Goal: Navigation & Orientation: Find specific page/section

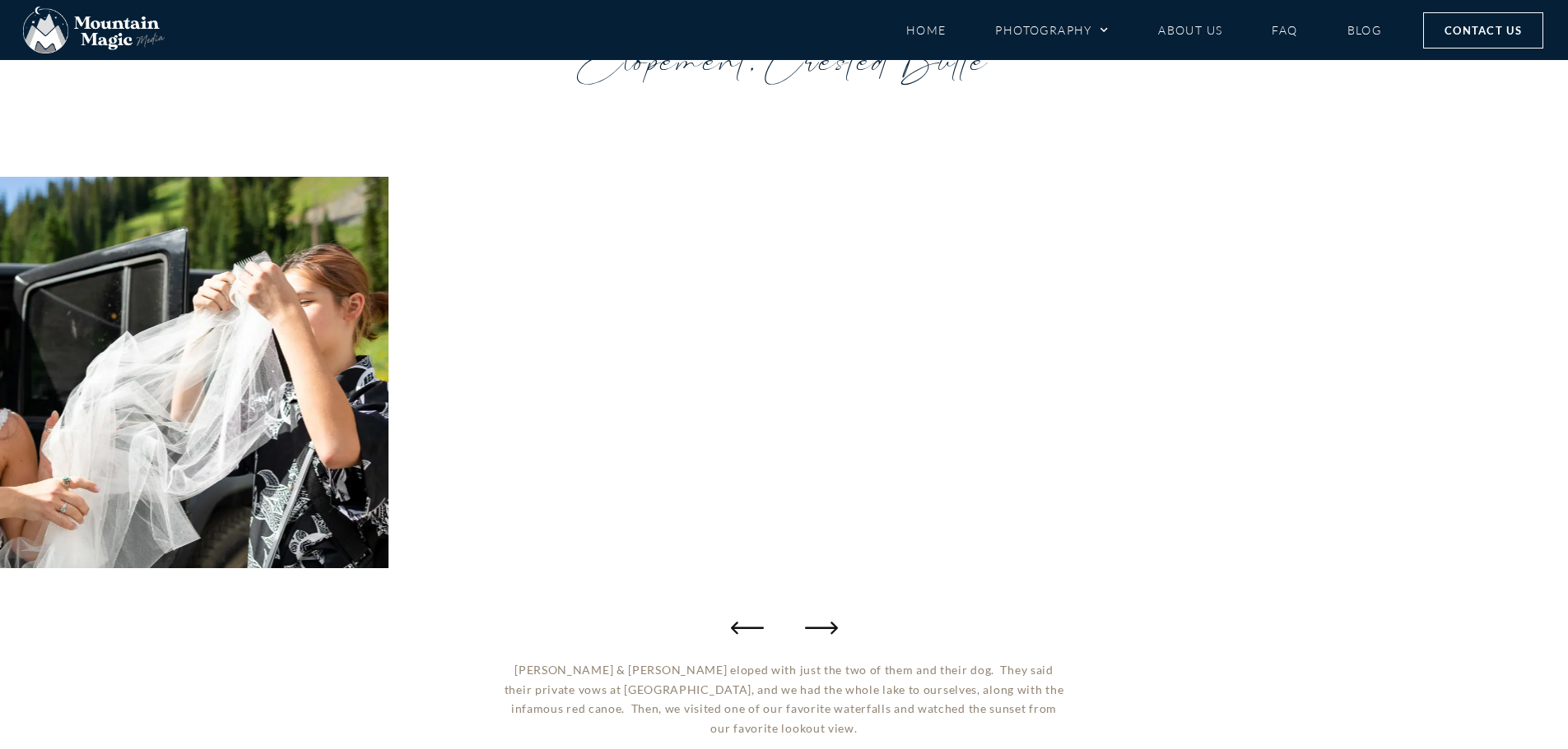
scroll to position [82, 0]
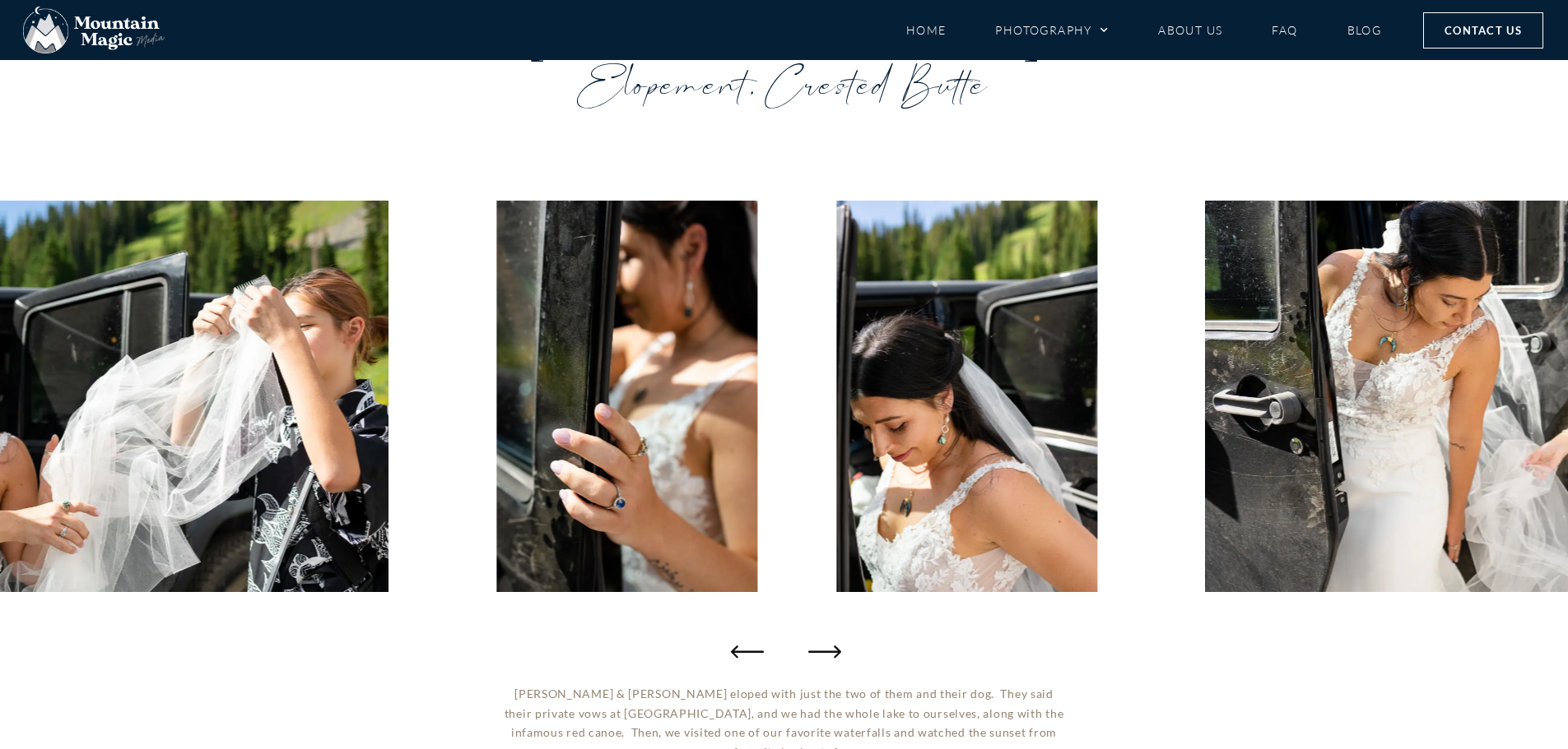
click at [819, 648] on icon "Next slide" at bounding box center [825, 651] width 33 height 33
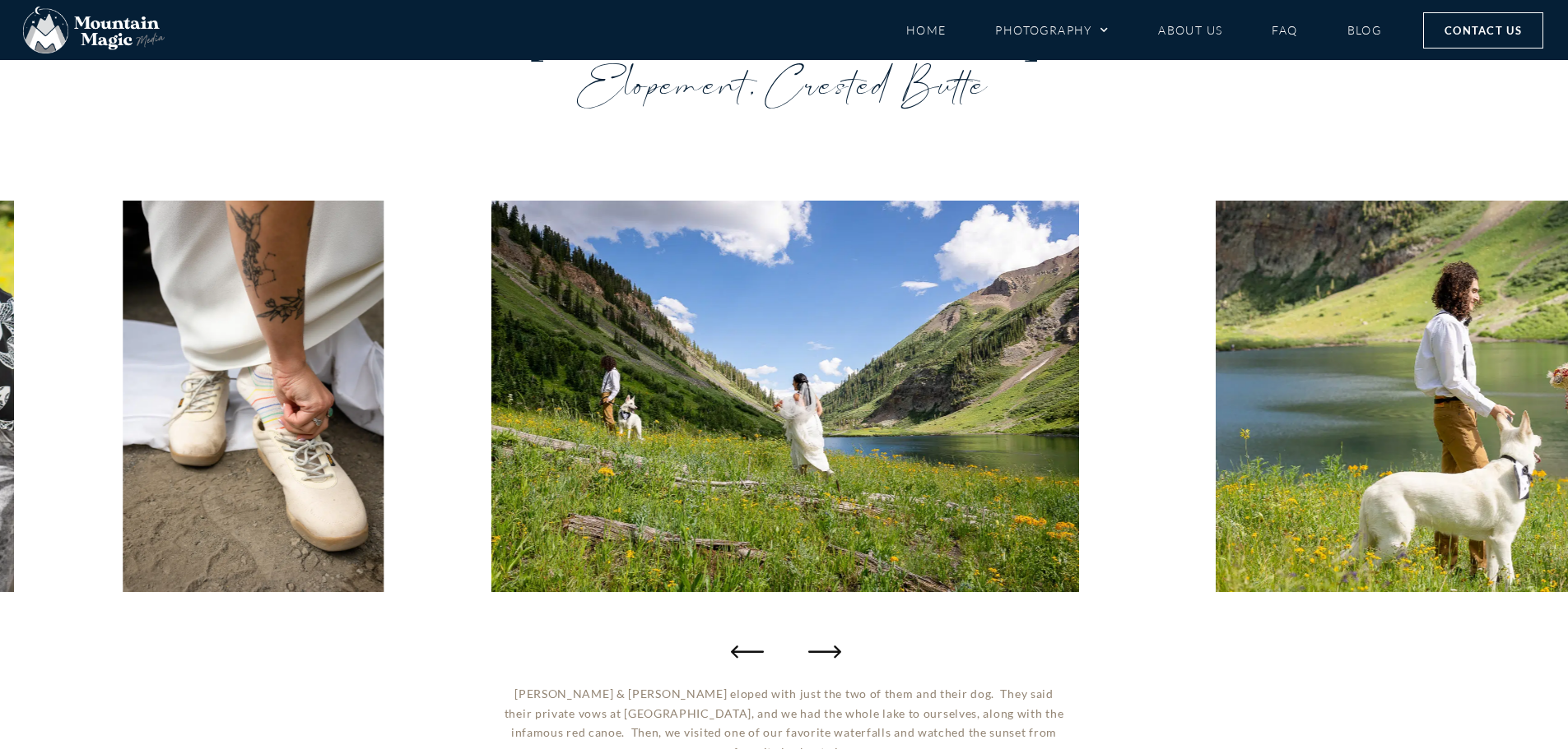
click at [819, 648] on icon "Next slide" at bounding box center [825, 651] width 33 height 33
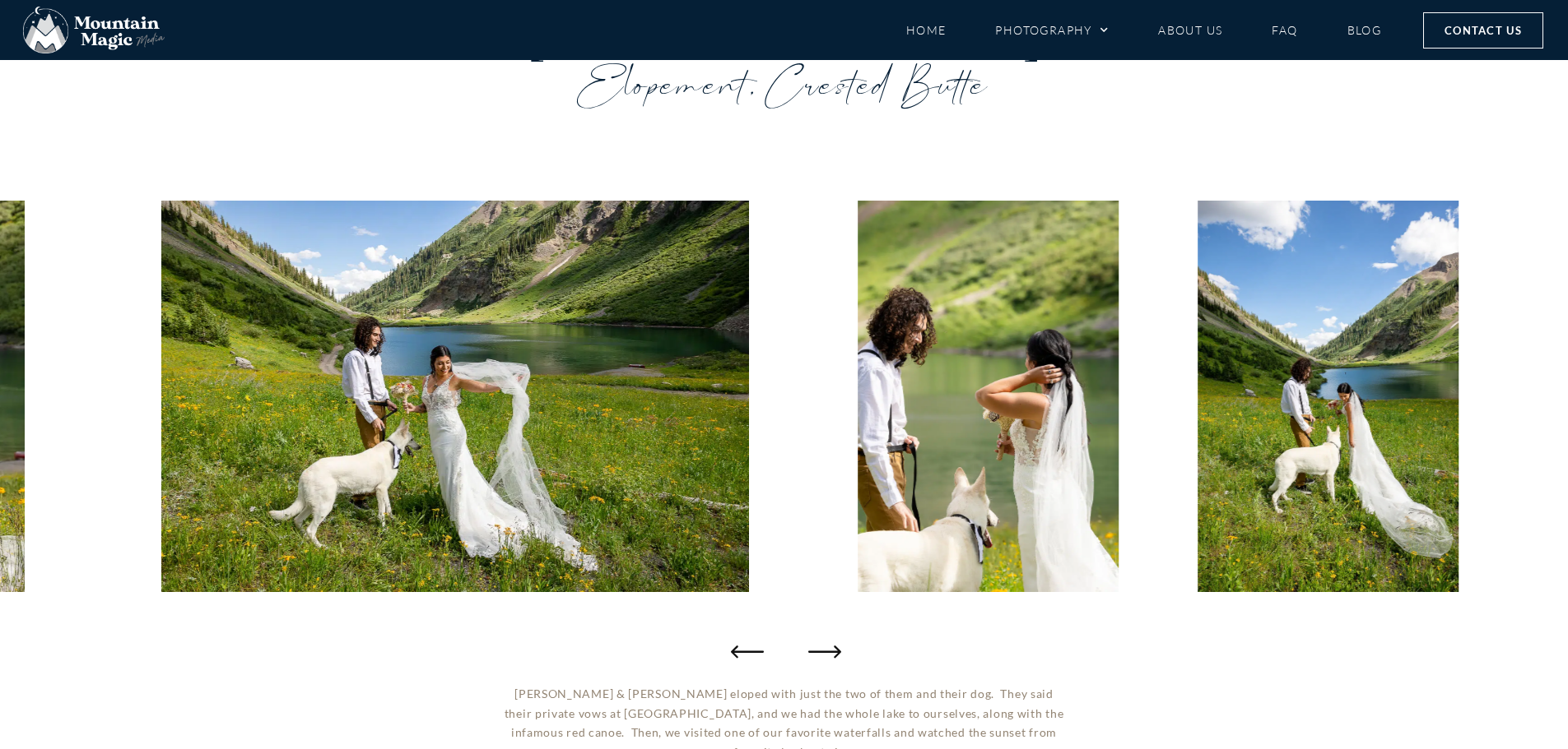
click at [819, 648] on icon "Next slide" at bounding box center [825, 651] width 33 height 33
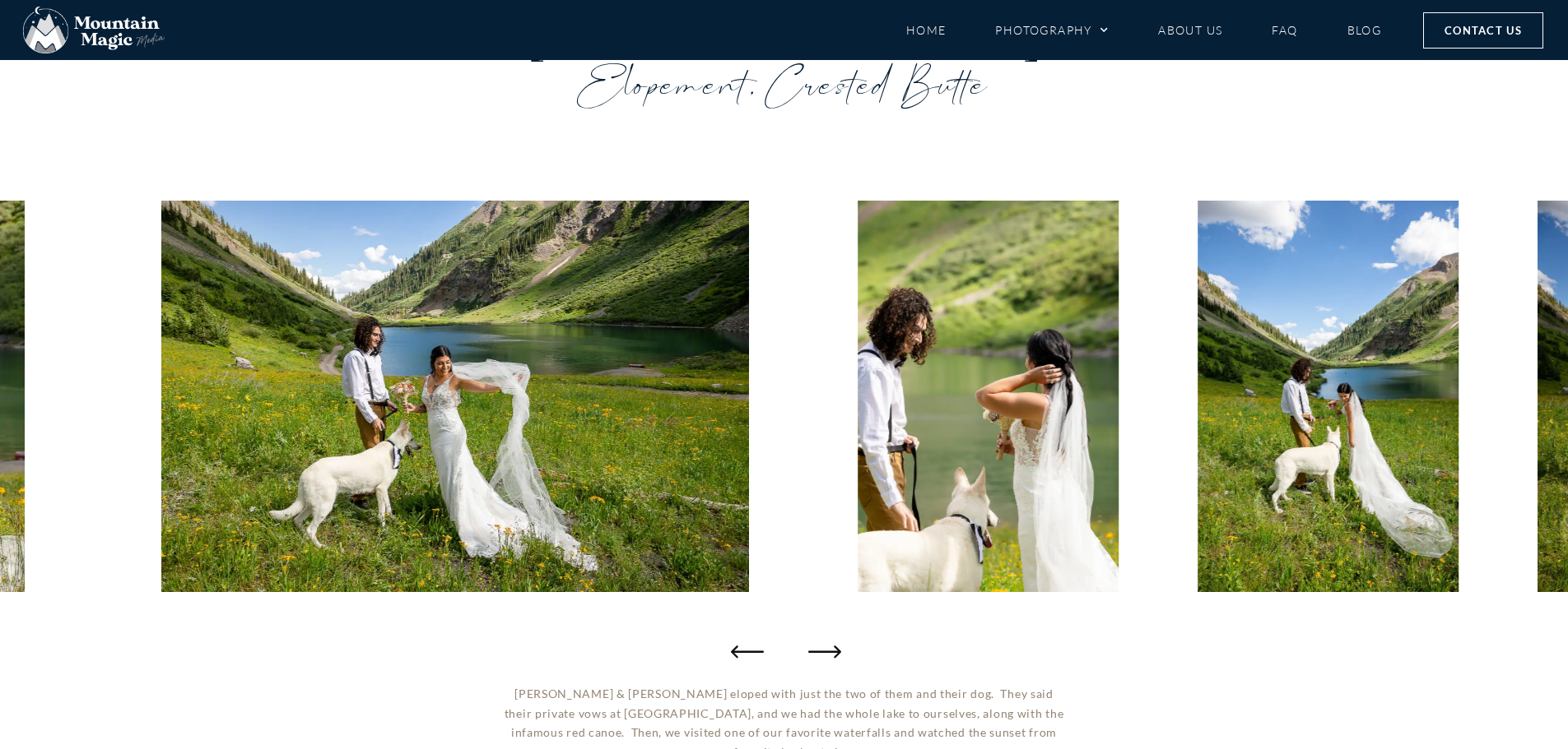
click at [819, 648] on icon "Next slide" at bounding box center [825, 651] width 33 height 33
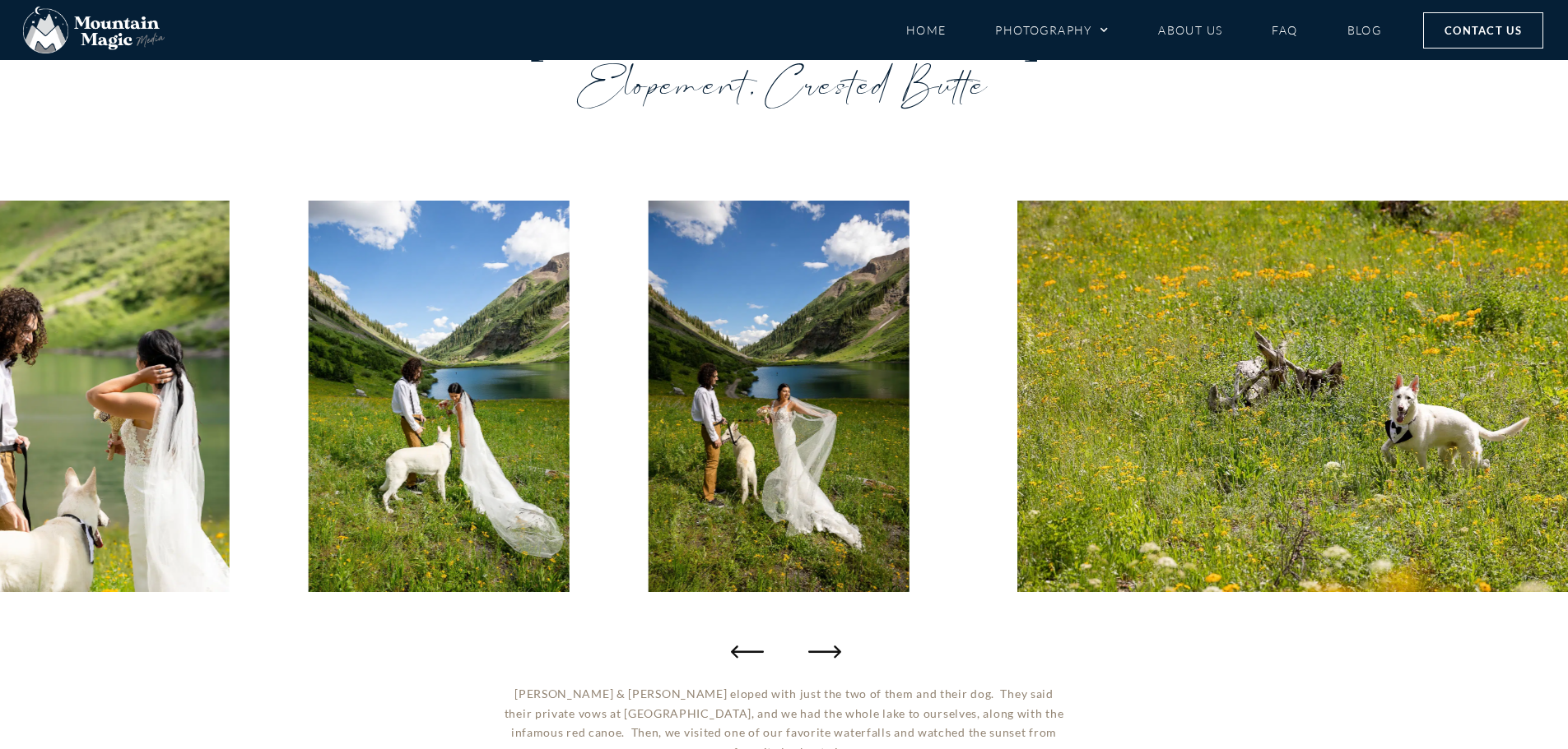
click at [819, 648] on icon "Next slide" at bounding box center [825, 651] width 33 height 33
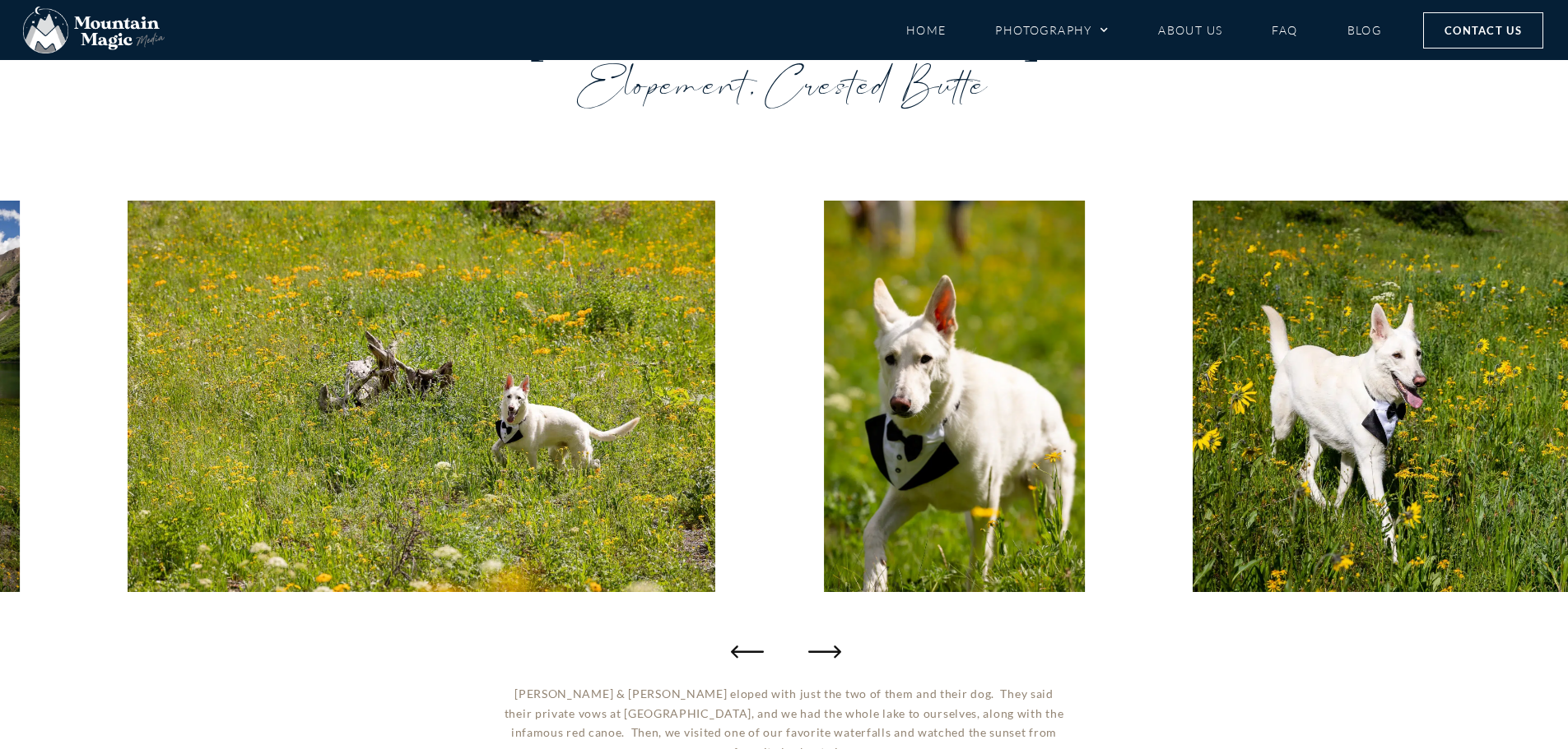
click at [819, 648] on icon "Next slide" at bounding box center [825, 651] width 33 height 33
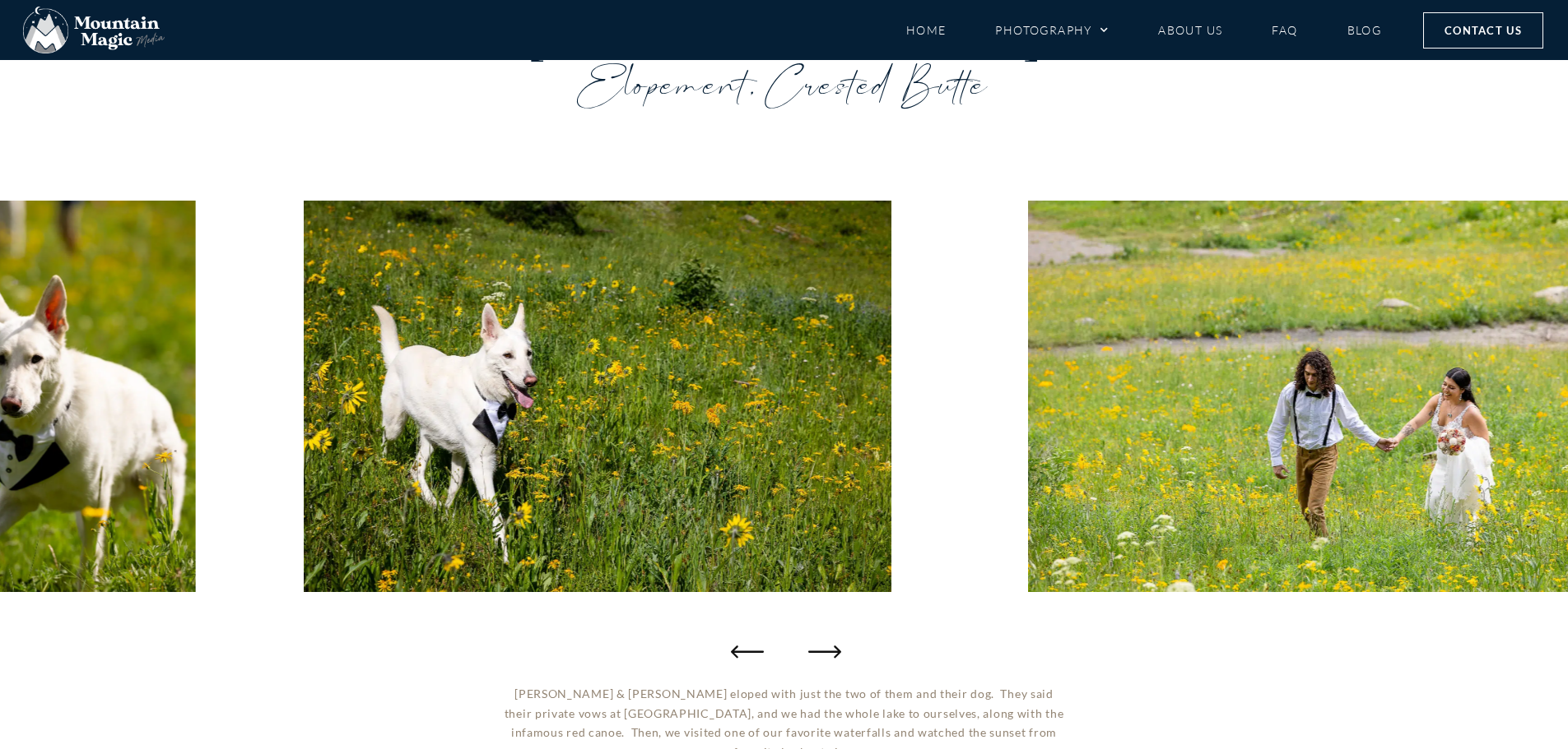
click at [819, 648] on icon "Next slide" at bounding box center [825, 651] width 33 height 33
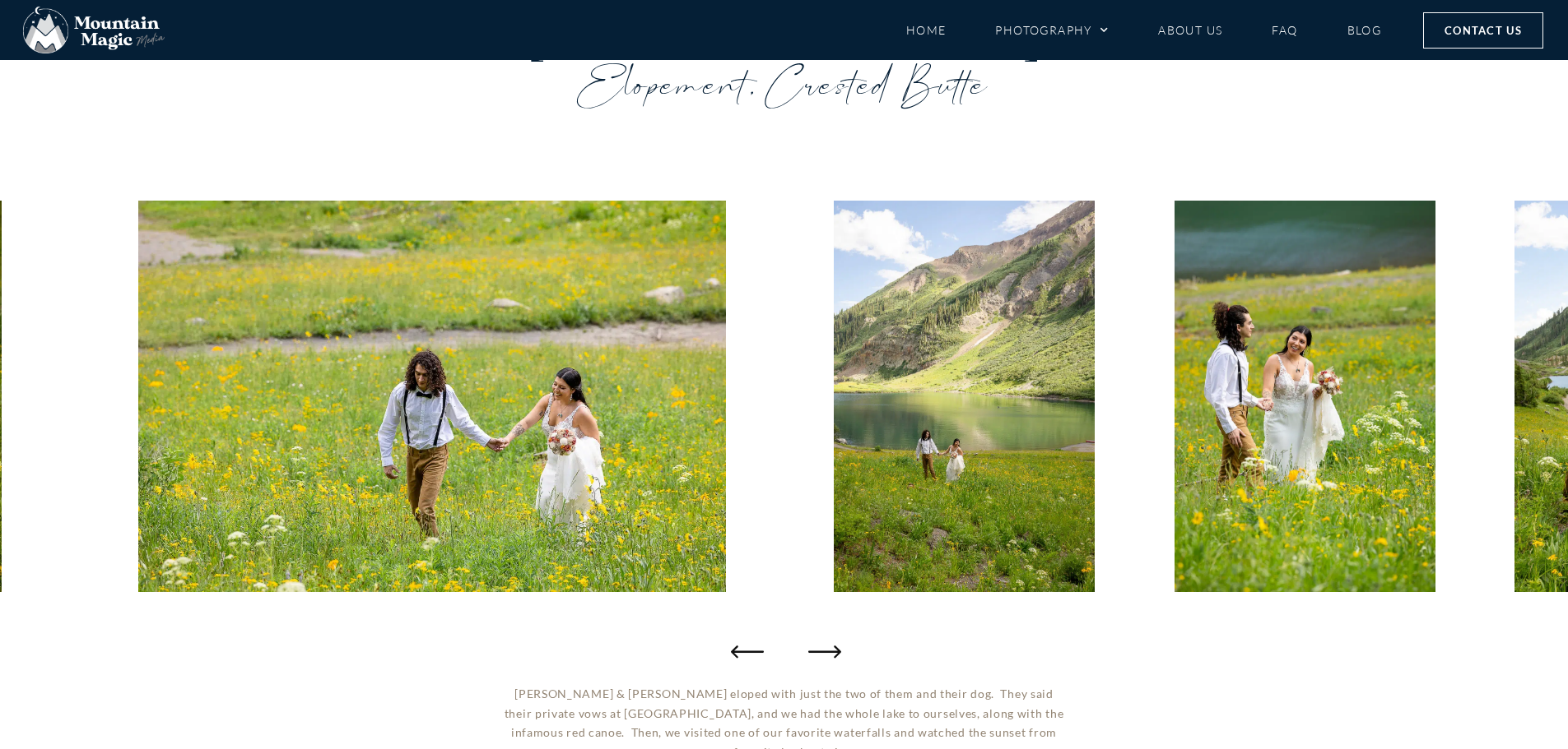
click at [819, 648] on icon "Next slide" at bounding box center [825, 651] width 33 height 33
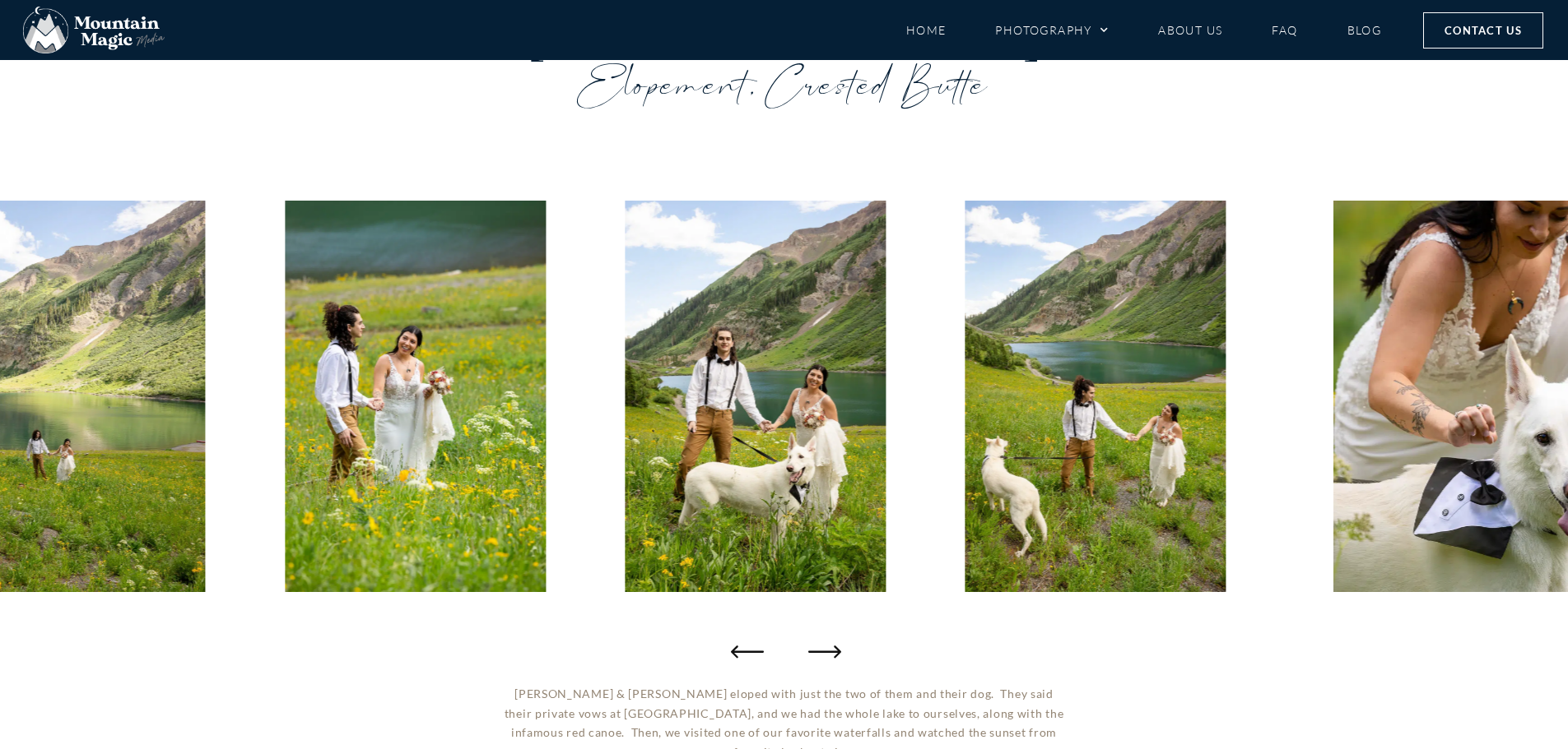
click at [819, 648] on icon "Next slide" at bounding box center [825, 651] width 33 height 33
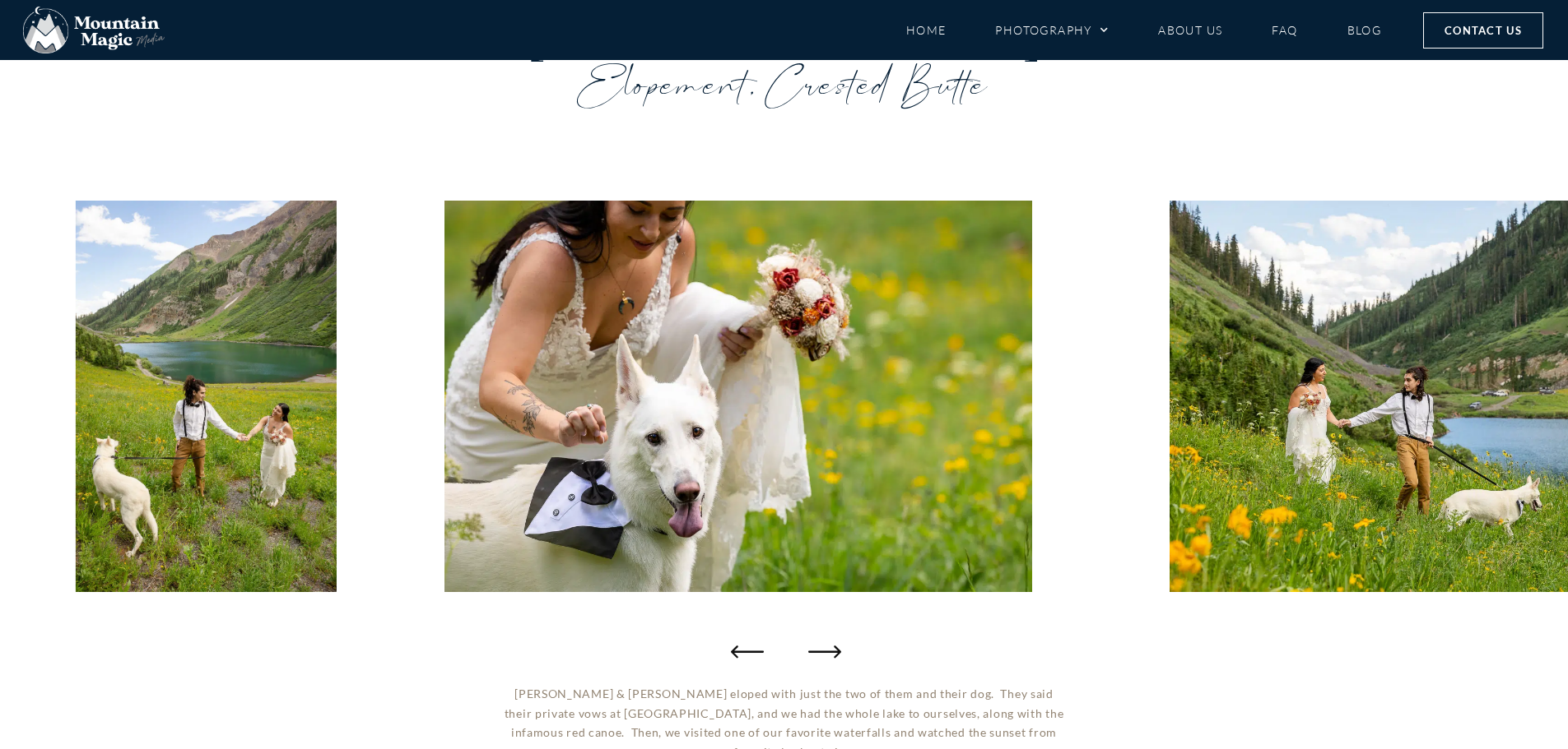
click at [819, 648] on icon "Next slide" at bounding box center [825, 651] width 33 height 33
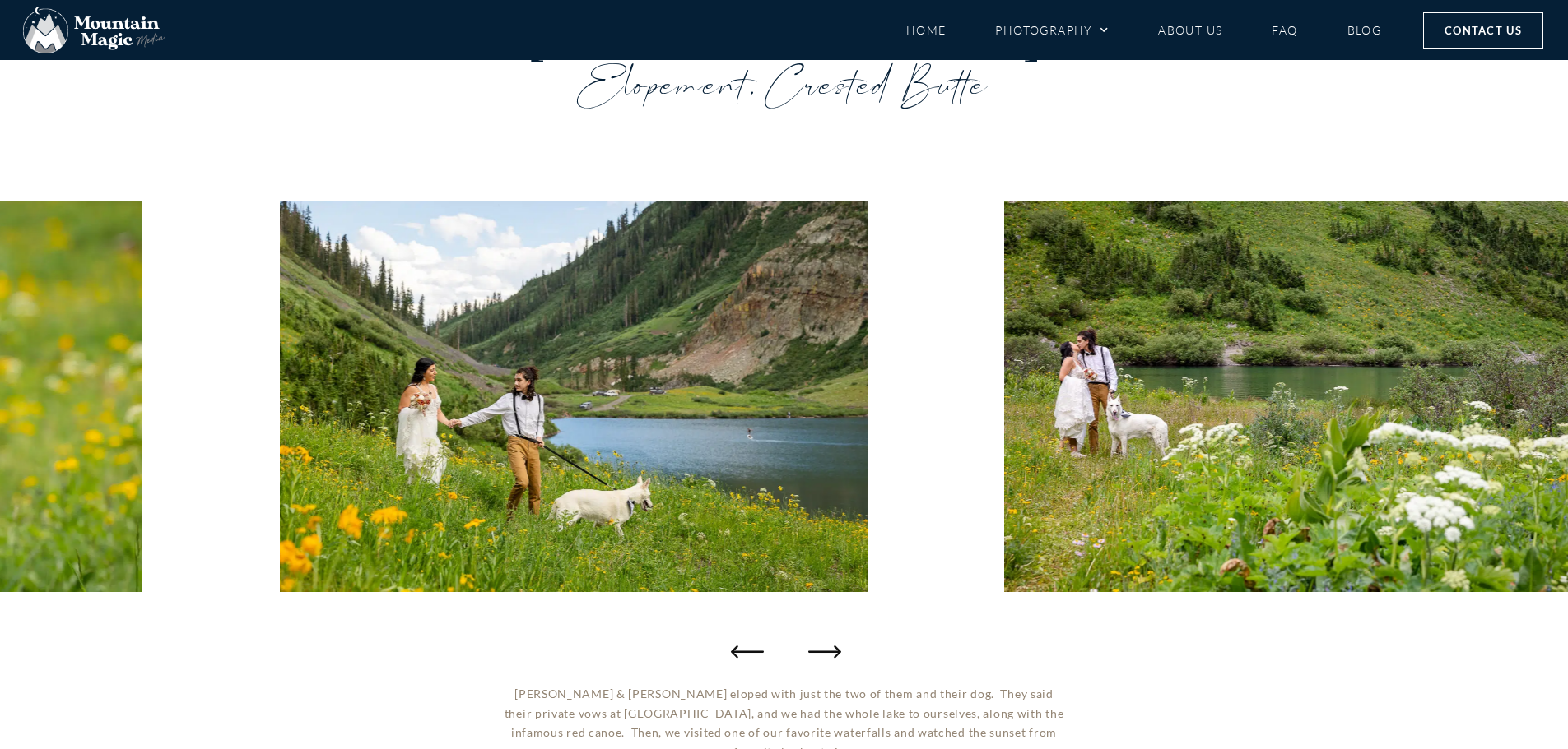
click at [819, 648] on icon "Next slide" at bounding box center [825, 651] width 33 height 33
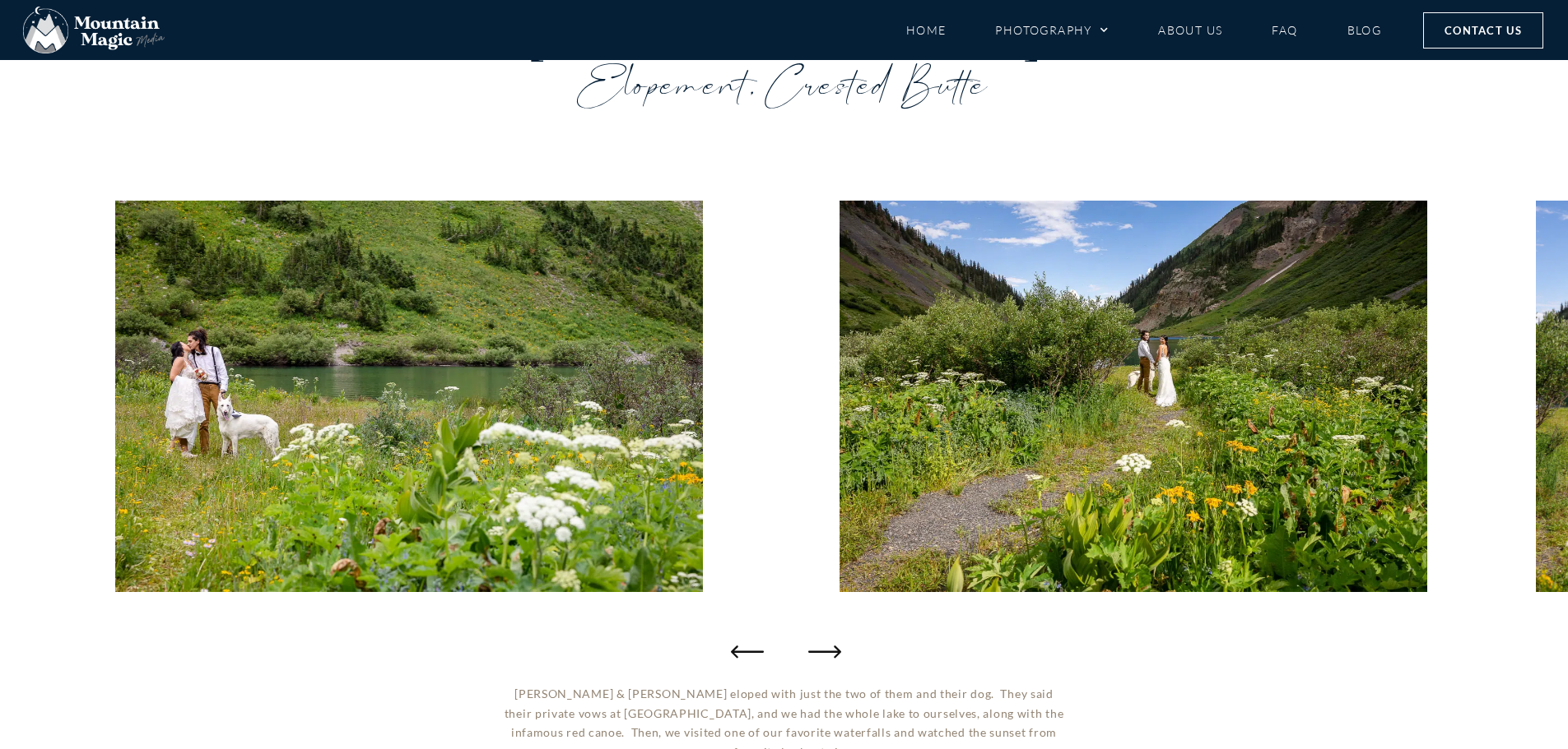
click at [819, 648] on icon "Next slide" at bounding box center [825, 651] width 33 height 33
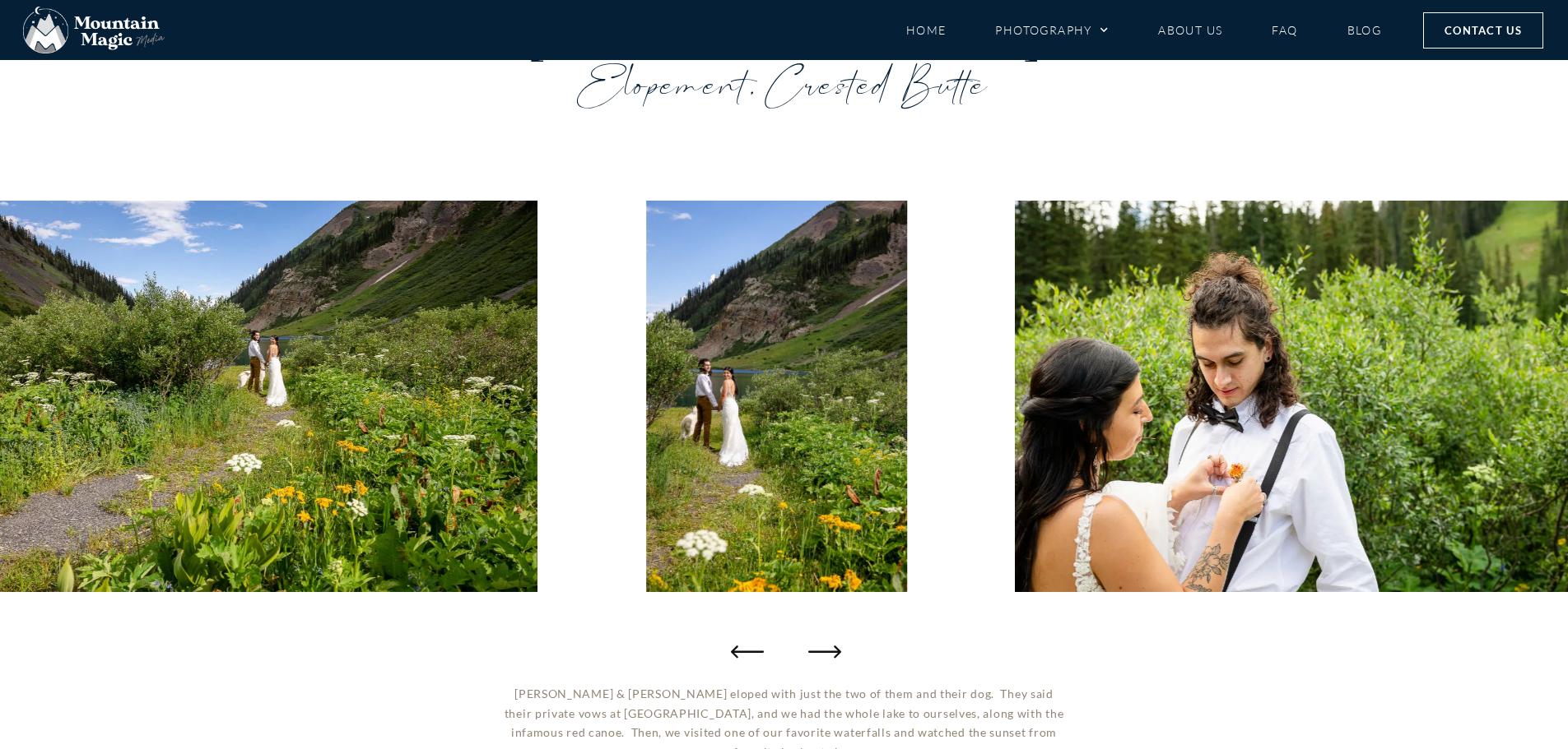
click at [819, 648] on icon "Next slide" at bounding box center [825, 651] width 33 height 33
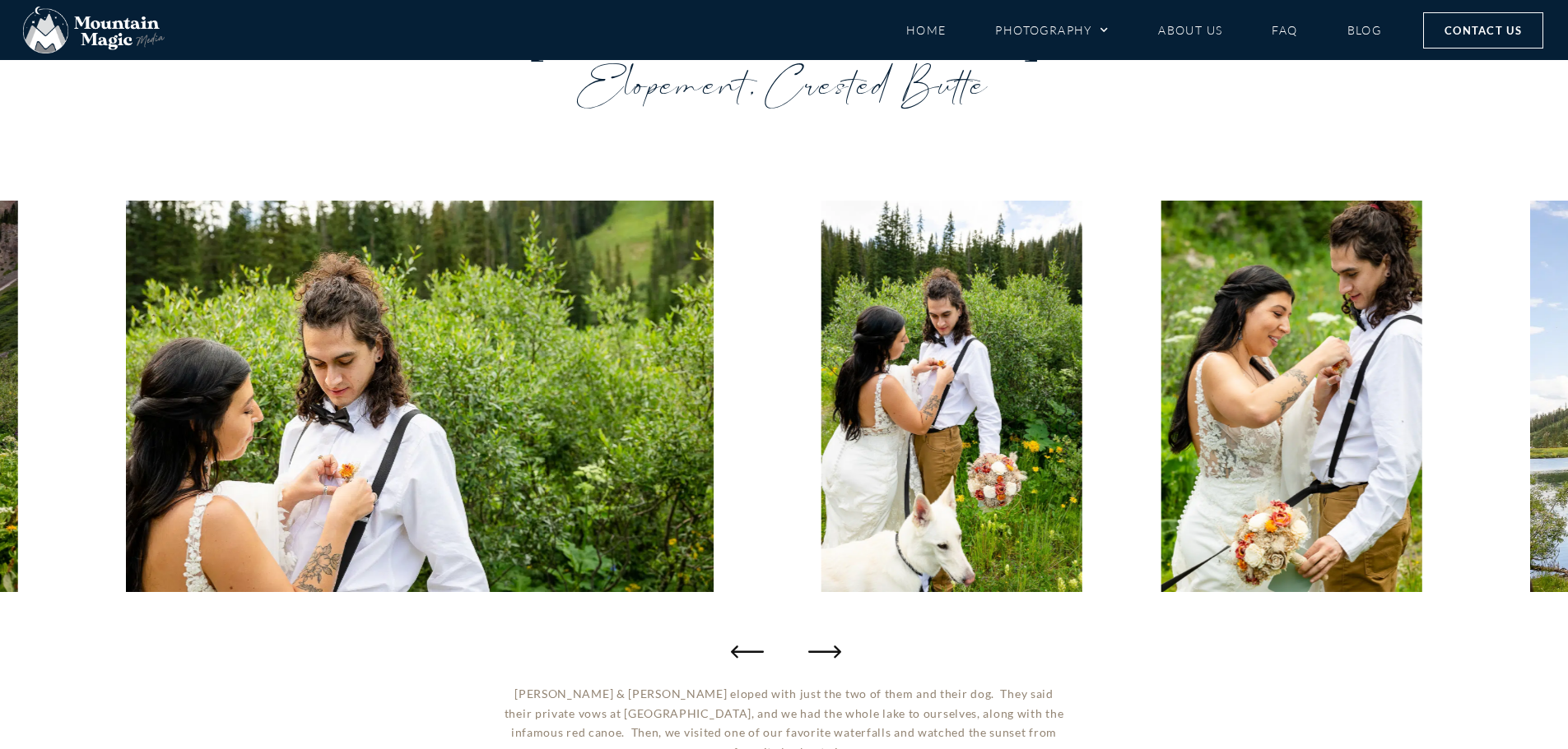
click at [819, 648] on icon "Next slide" at bounding box center [825, 651] width 33 height 33
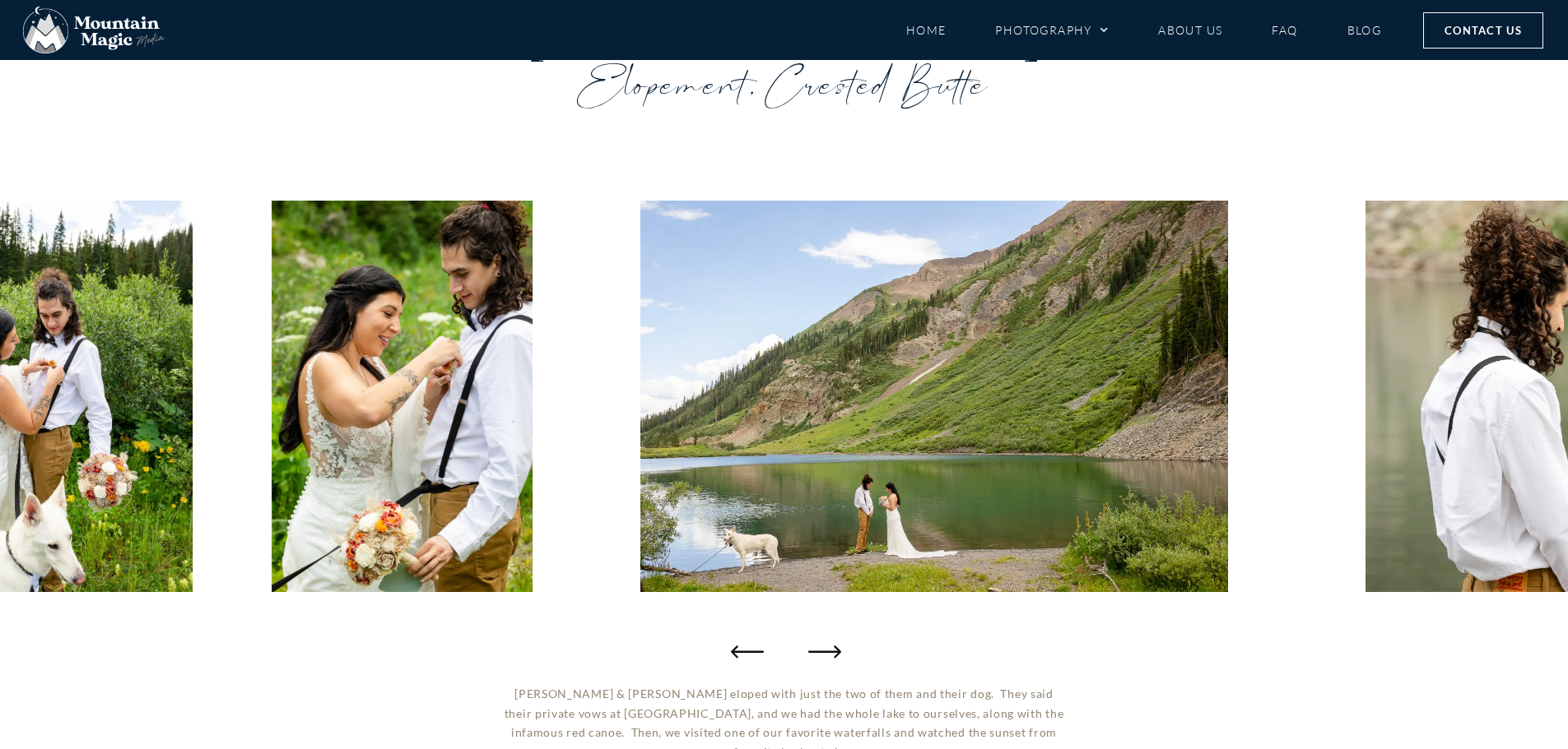
click at [819, 648] on icon "Next slide" at bounding box center [825, 651] width 33 height 33
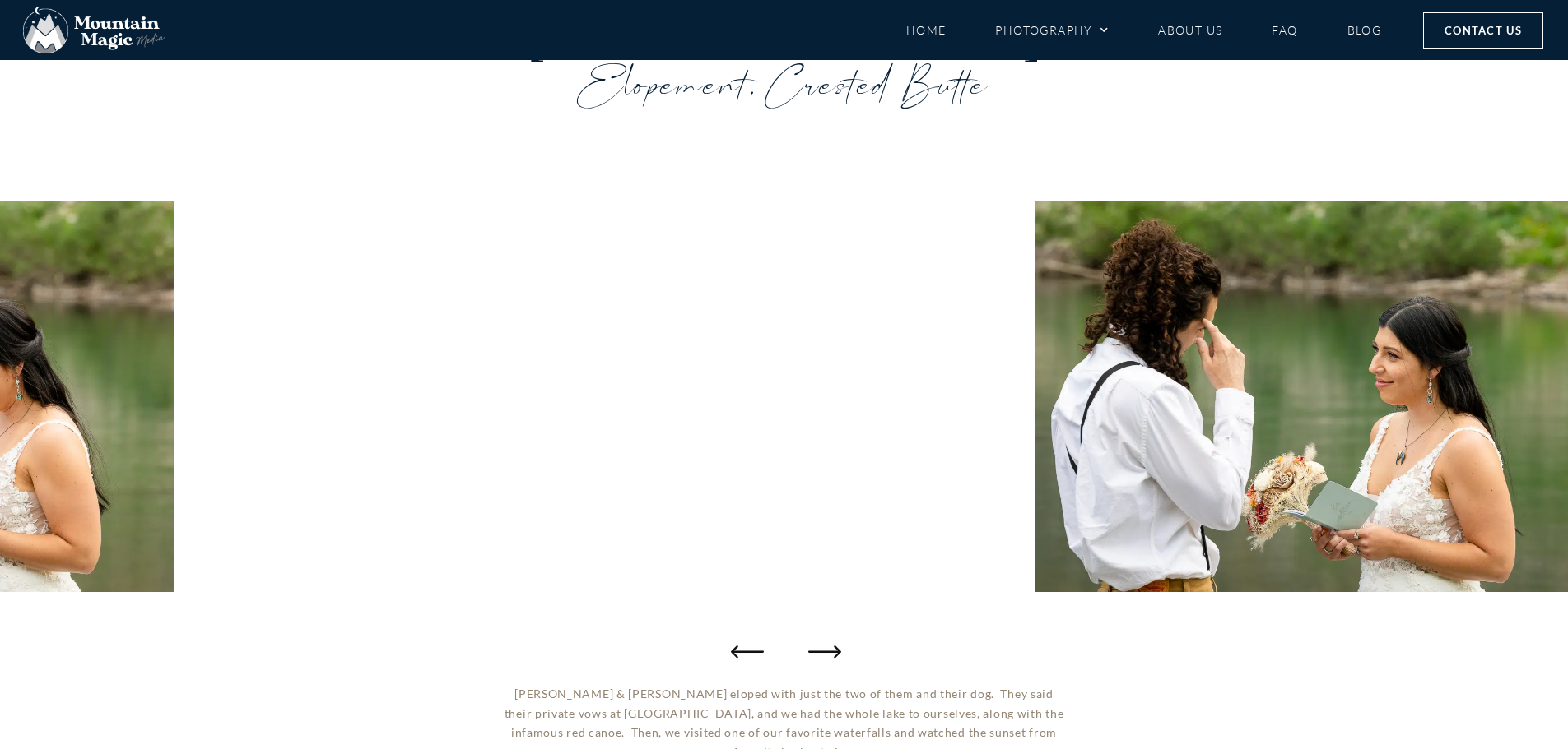
click at [819, 648] on icon "Next slide" at bounding box center [825, 651] width 33 height 33
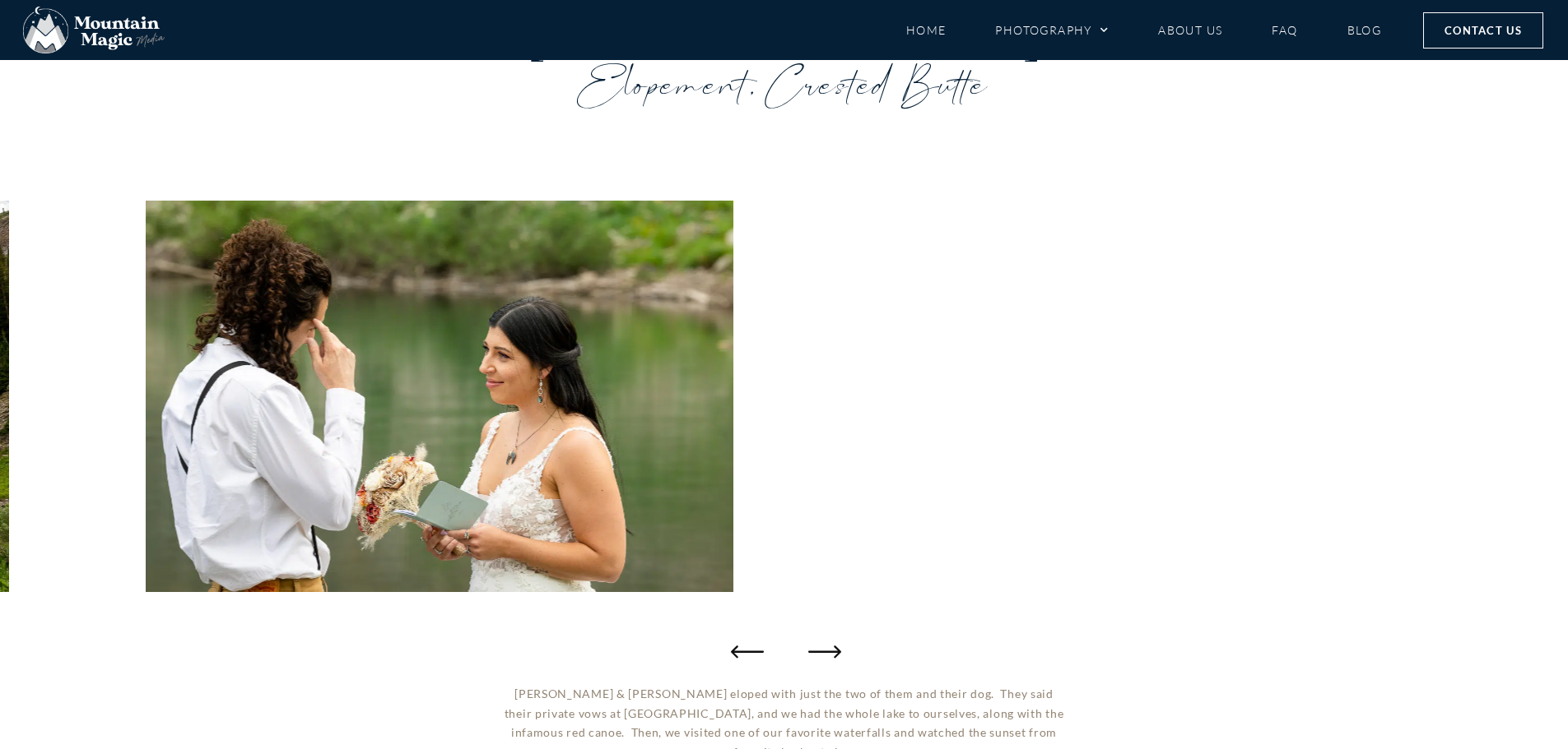
click at [819, 648] on icon "Next slide" at bounding box center [825, 651] width 33 height 33
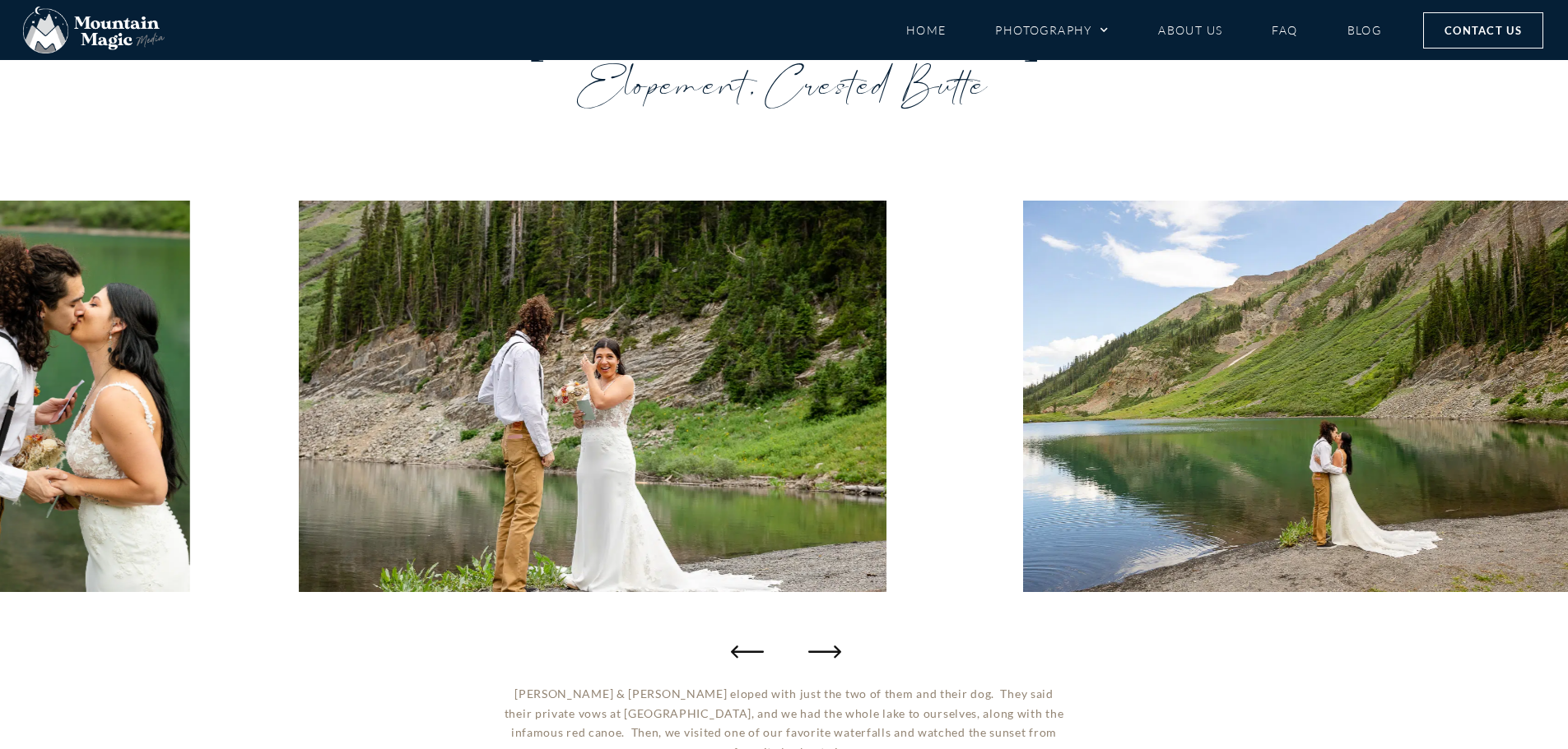
click at [817, 644] on icon "Next slide" at bounding box center [825, 651] width 33 height 33
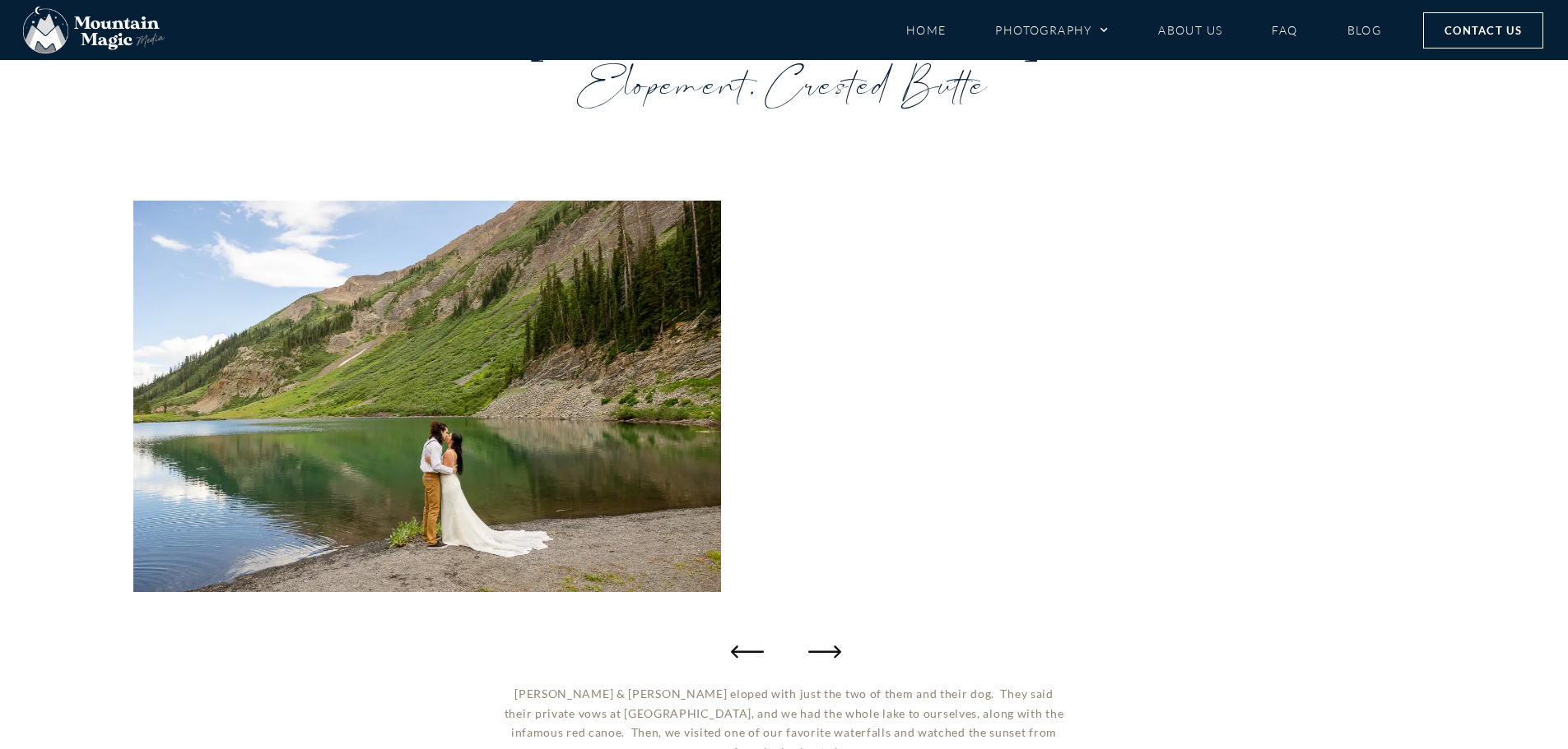
click at [817, 644] on icon "Next slide" at bounding box center [825, 651] width 33 height 33
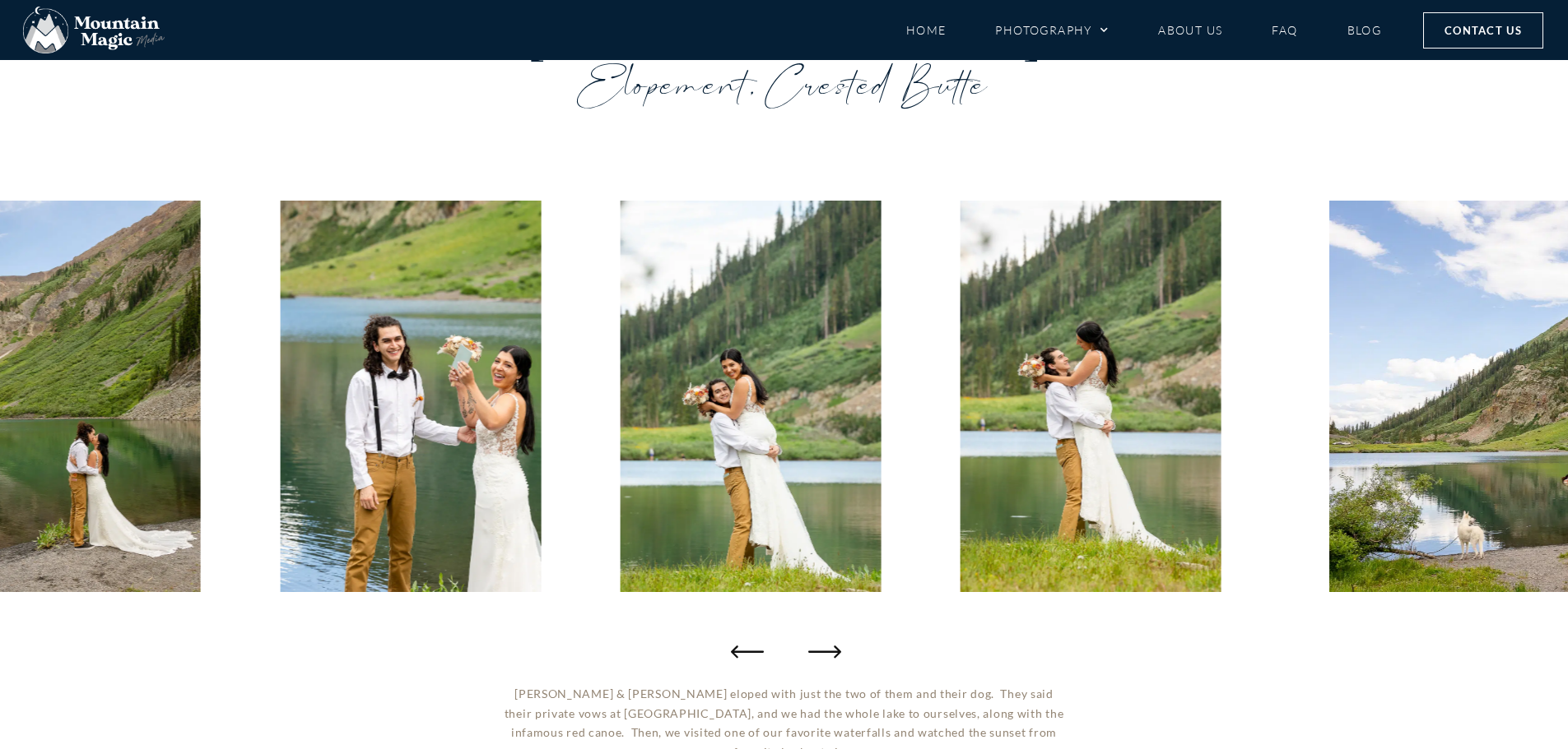
click at [817, 644] on icon "Next slide" at bounding box center [825, 651] width 33 height 33
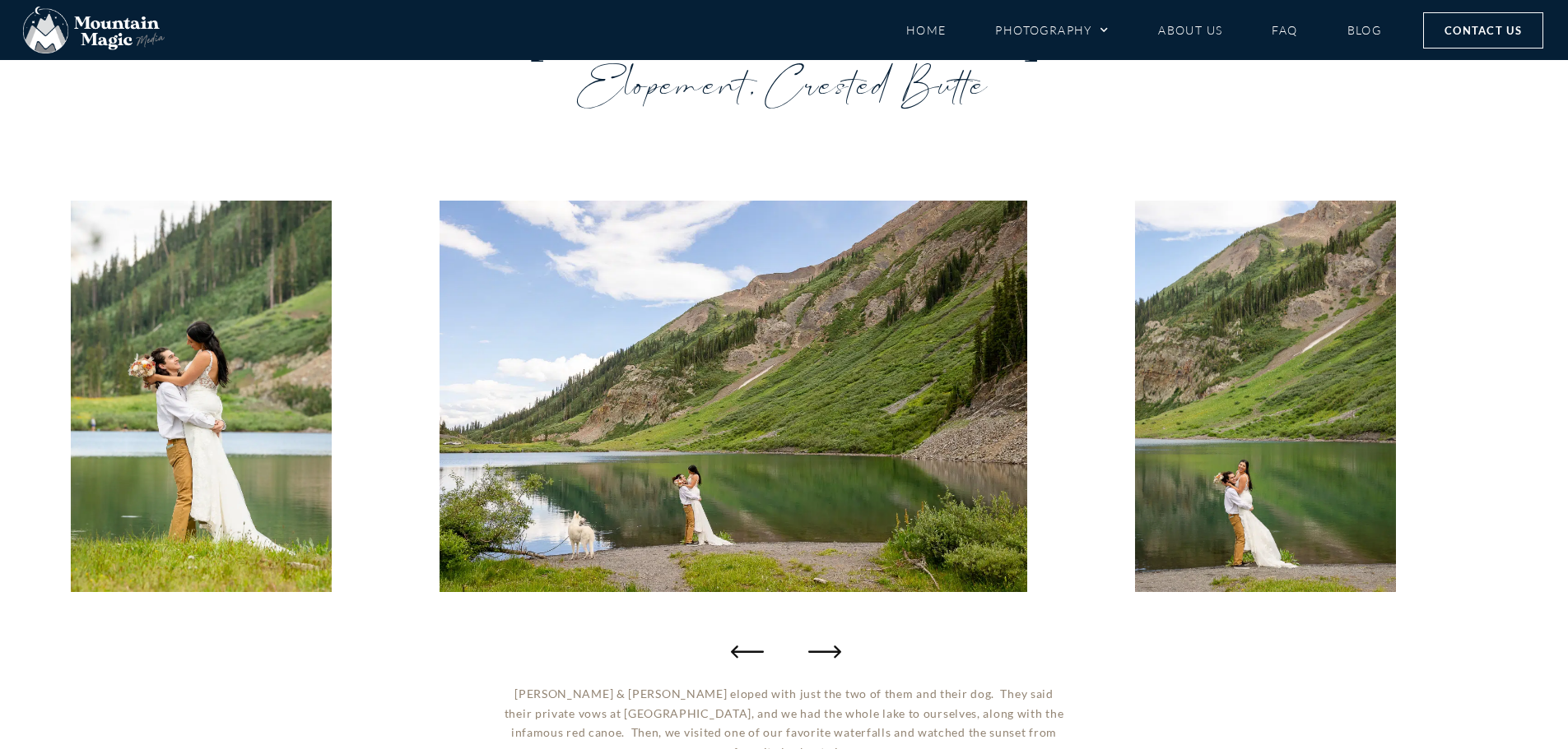
click at [817, 644] on icon "Next slide" at bounding box center [825, 651] width 33 height 33
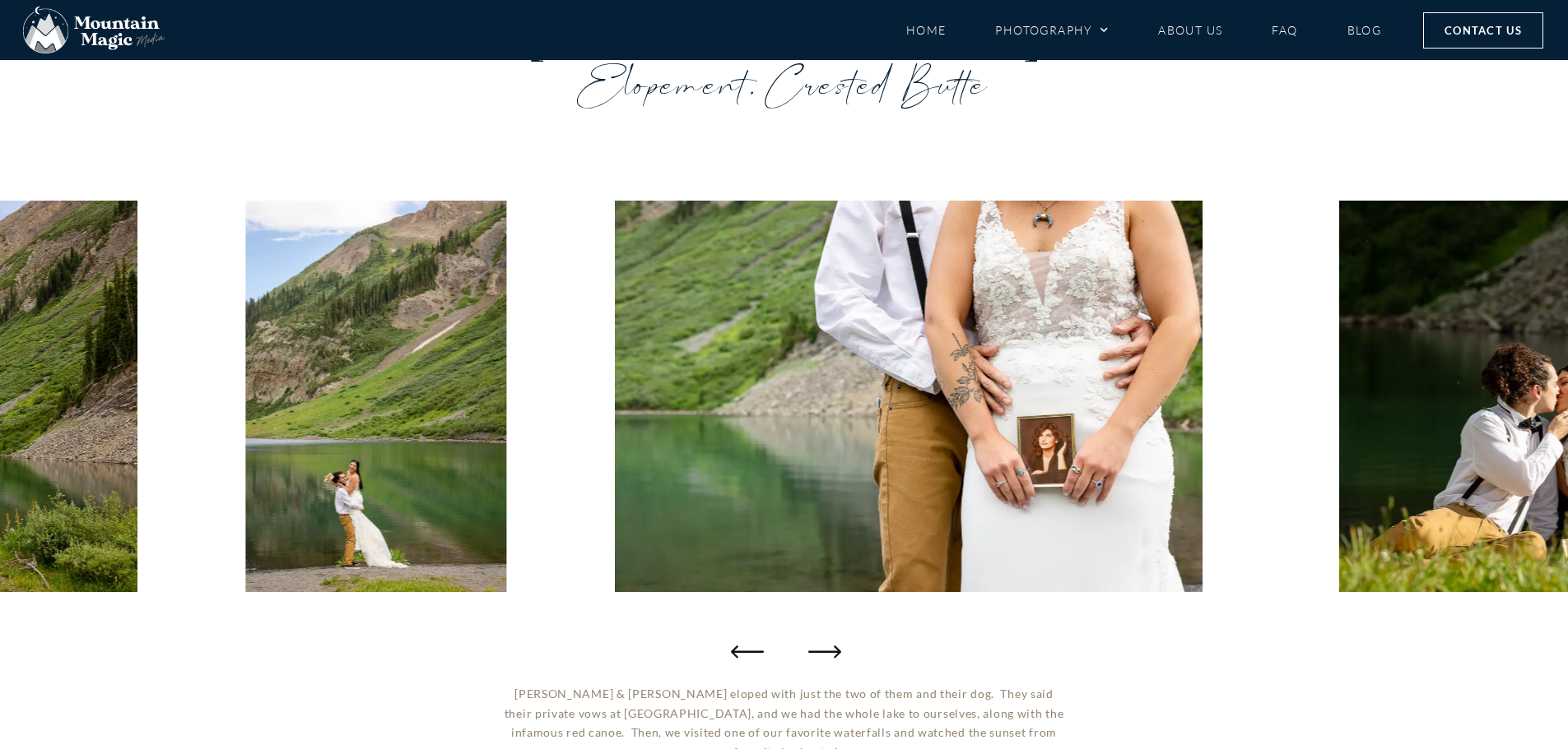
click at [817, 644] on icon "Next slide" at bounding box center [825, 651] width 33 height 33
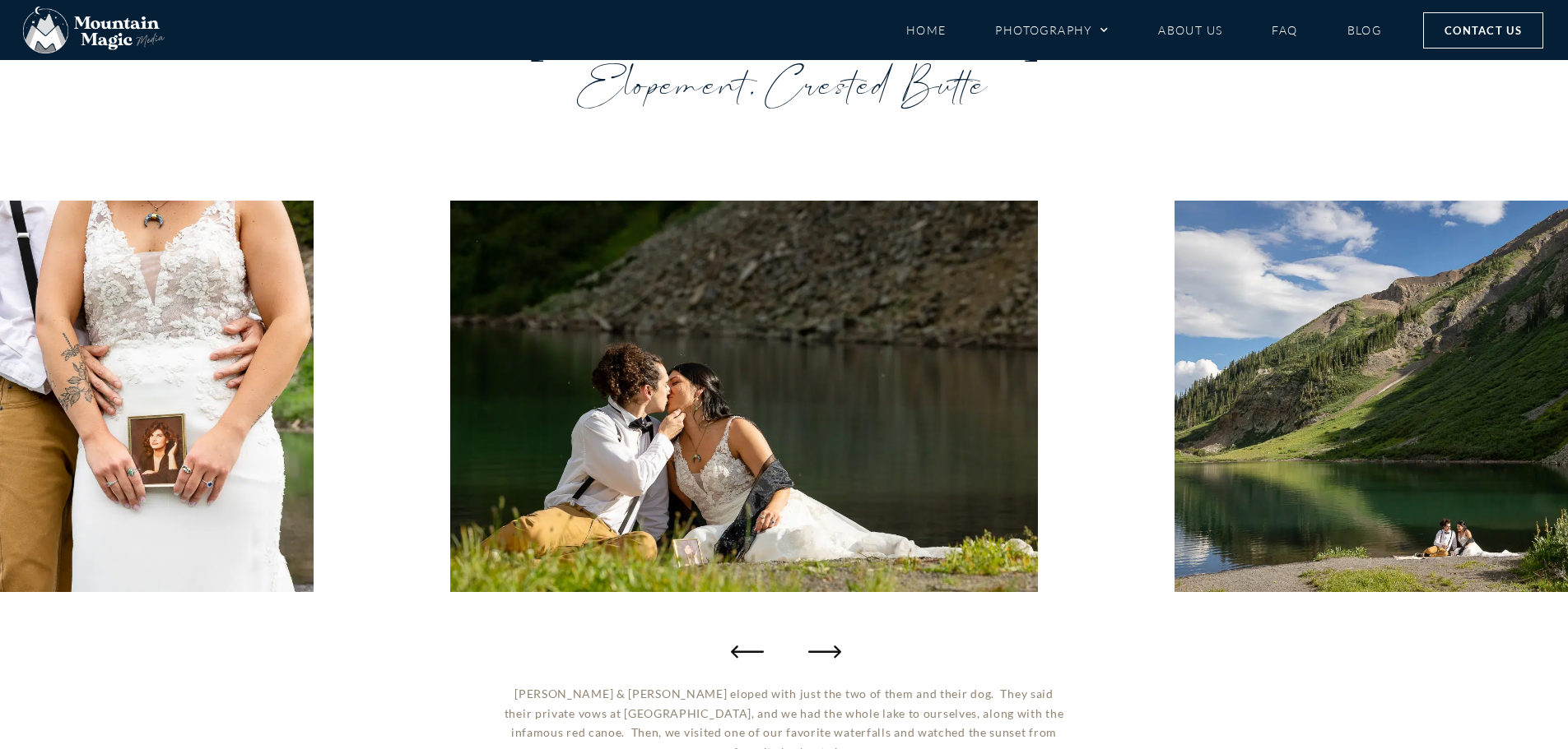
click at [817, 644] on icon "Next slide" at bounding box center [825, 651] width 33 height 33
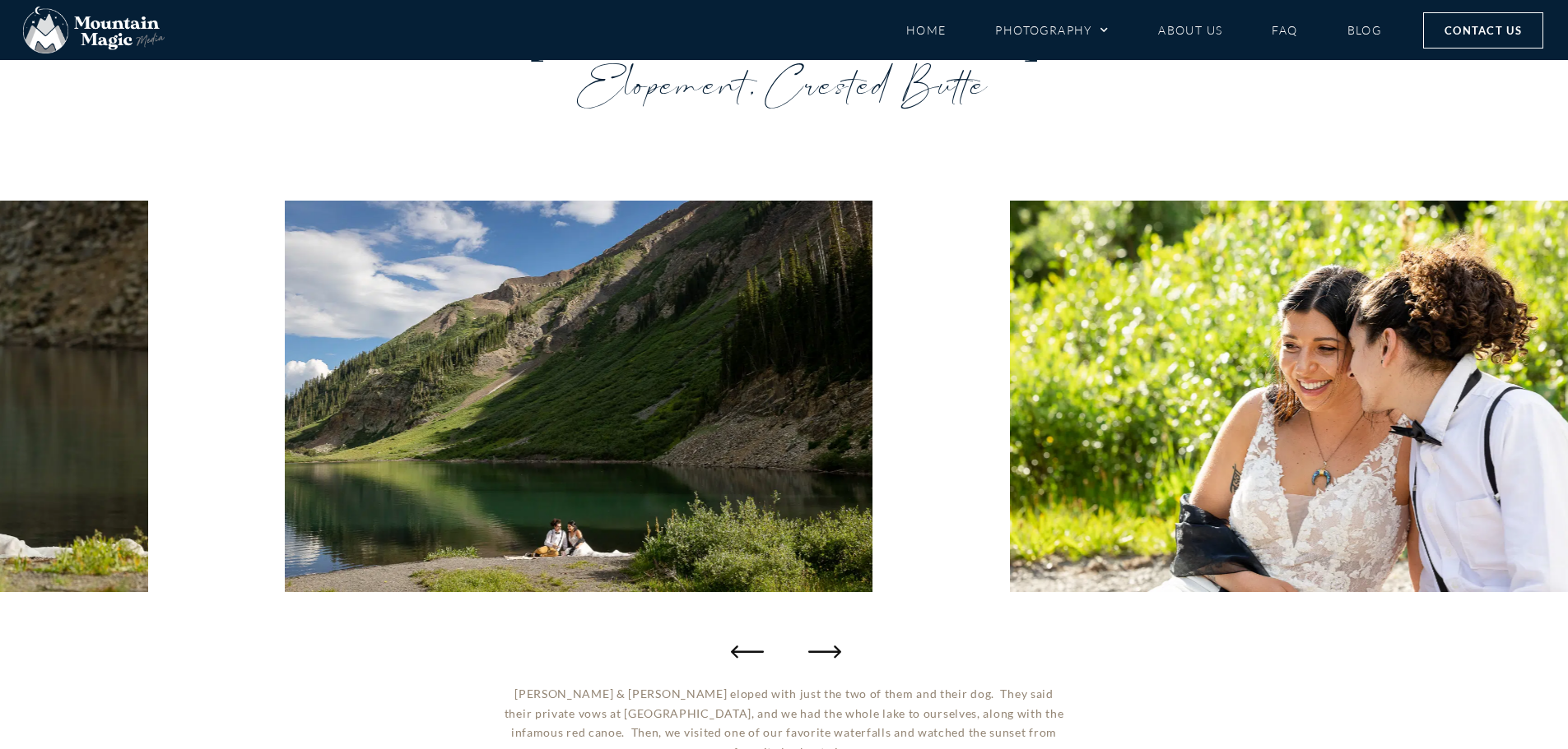
click at [817, 644] on icon "Next slide" at bounding box center [825, 651] width 33 height 33
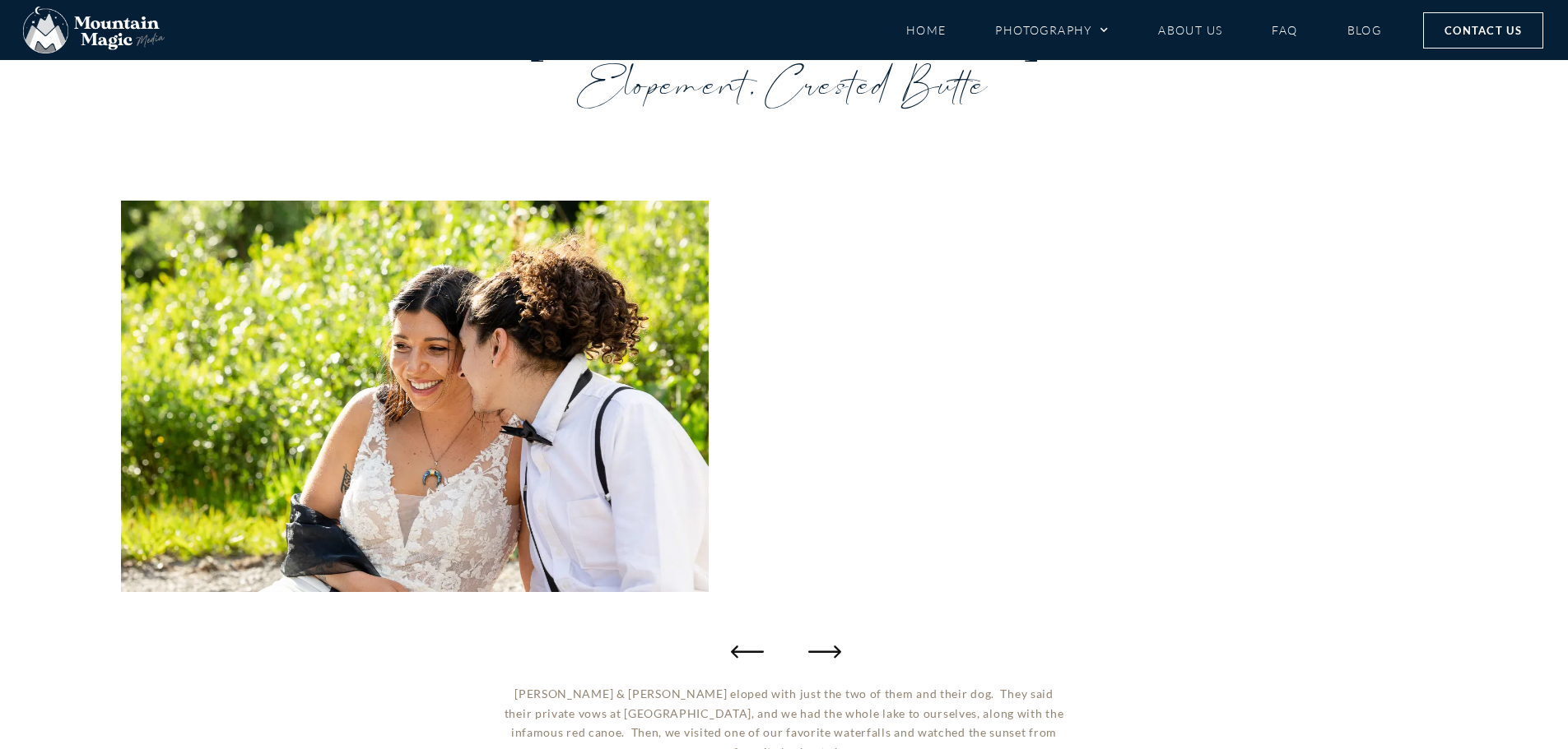
click at [817, 644] on icon "Next slide" at bounding box center [825, 651] width 33 height 33
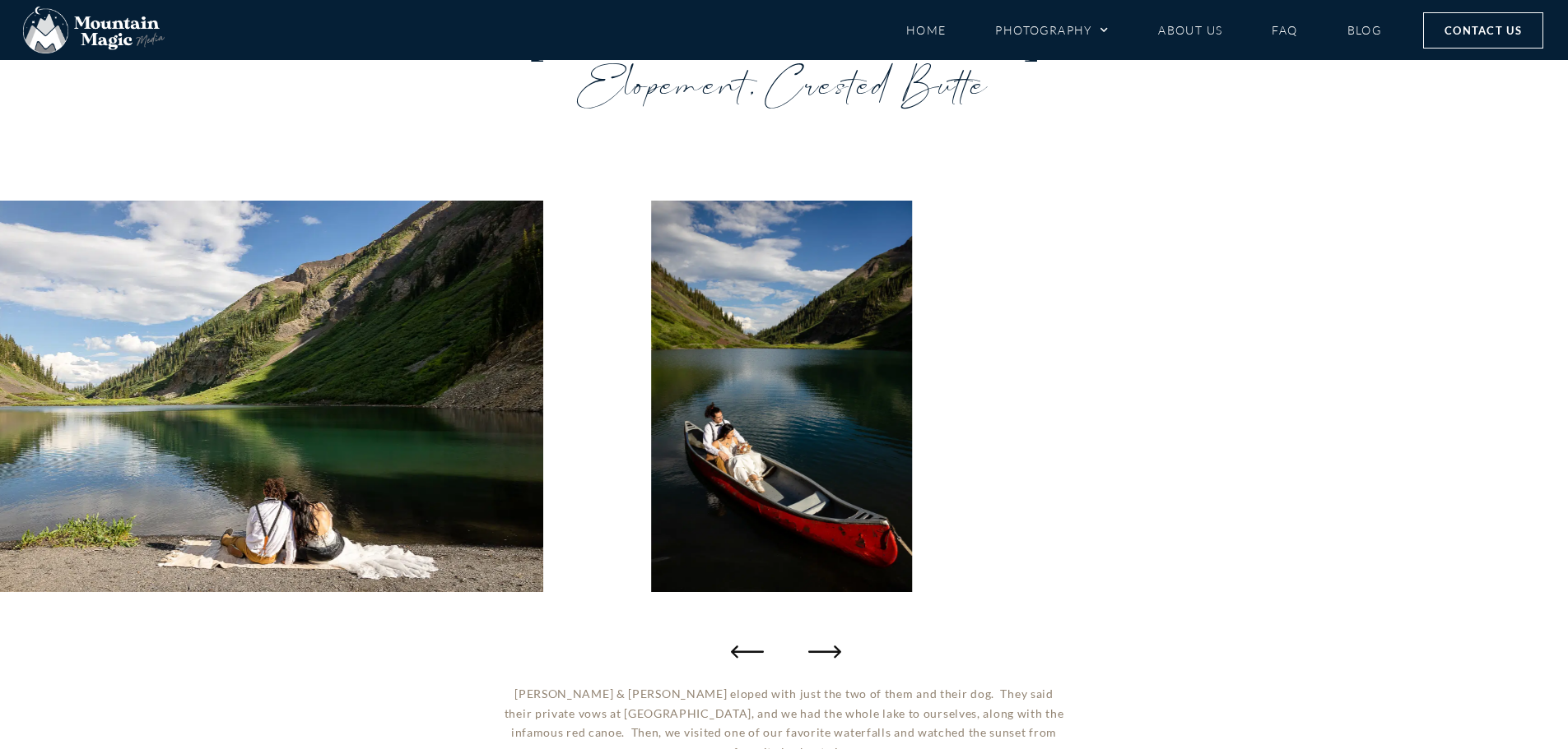
click at [817, 644] on icon "Next slide" at bounding box center [825, 651] width 33 height 33
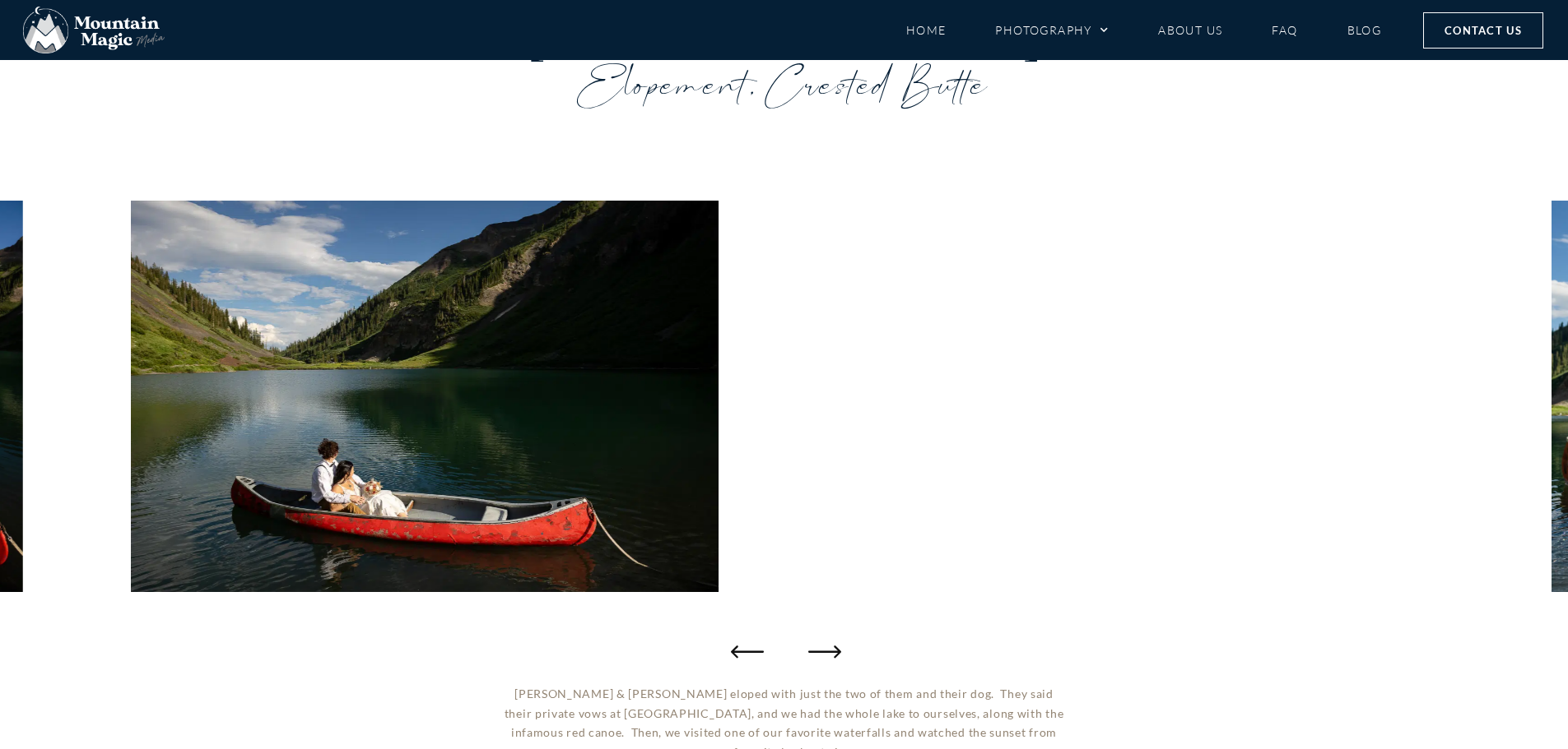
click at [817, 644] on icon "Next slide" at bounding box center [825, 651] width 33 height 33
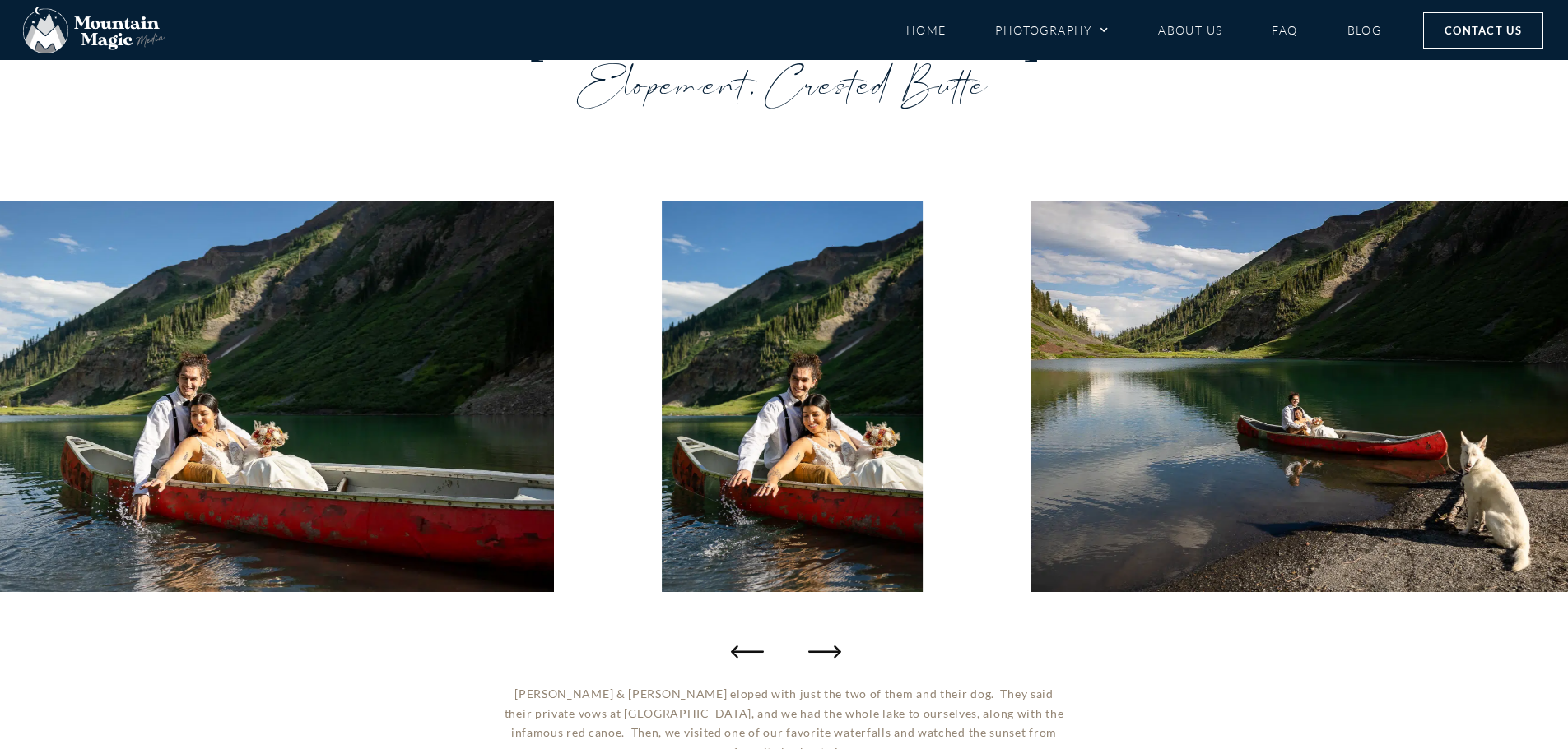
click at [818, 644] on icon "Next slide" at bounding box center [825, 651] width 33 height 33
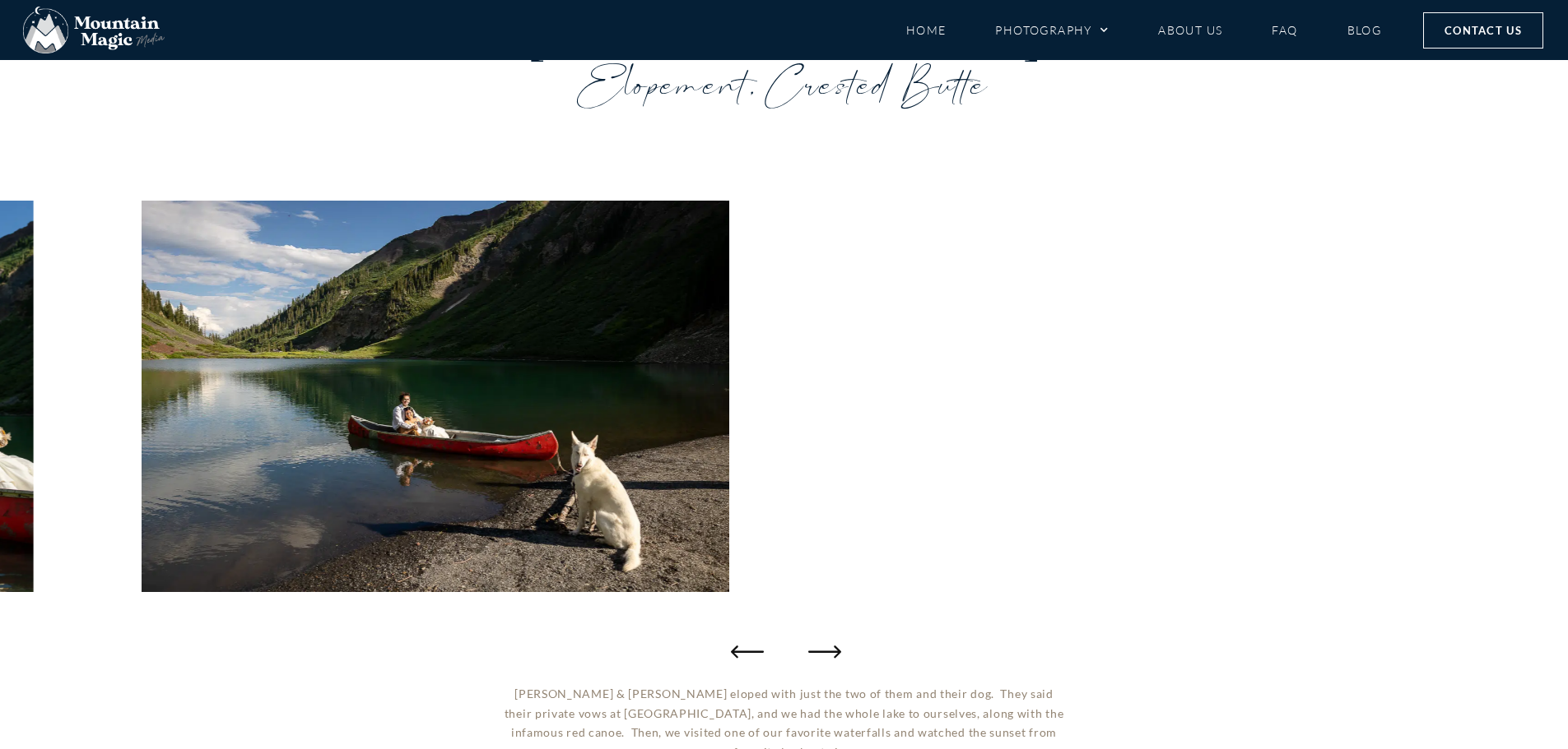
click at [819, 645] on icon "Next slide" at bounding box center [825, 651] width 33 height 33
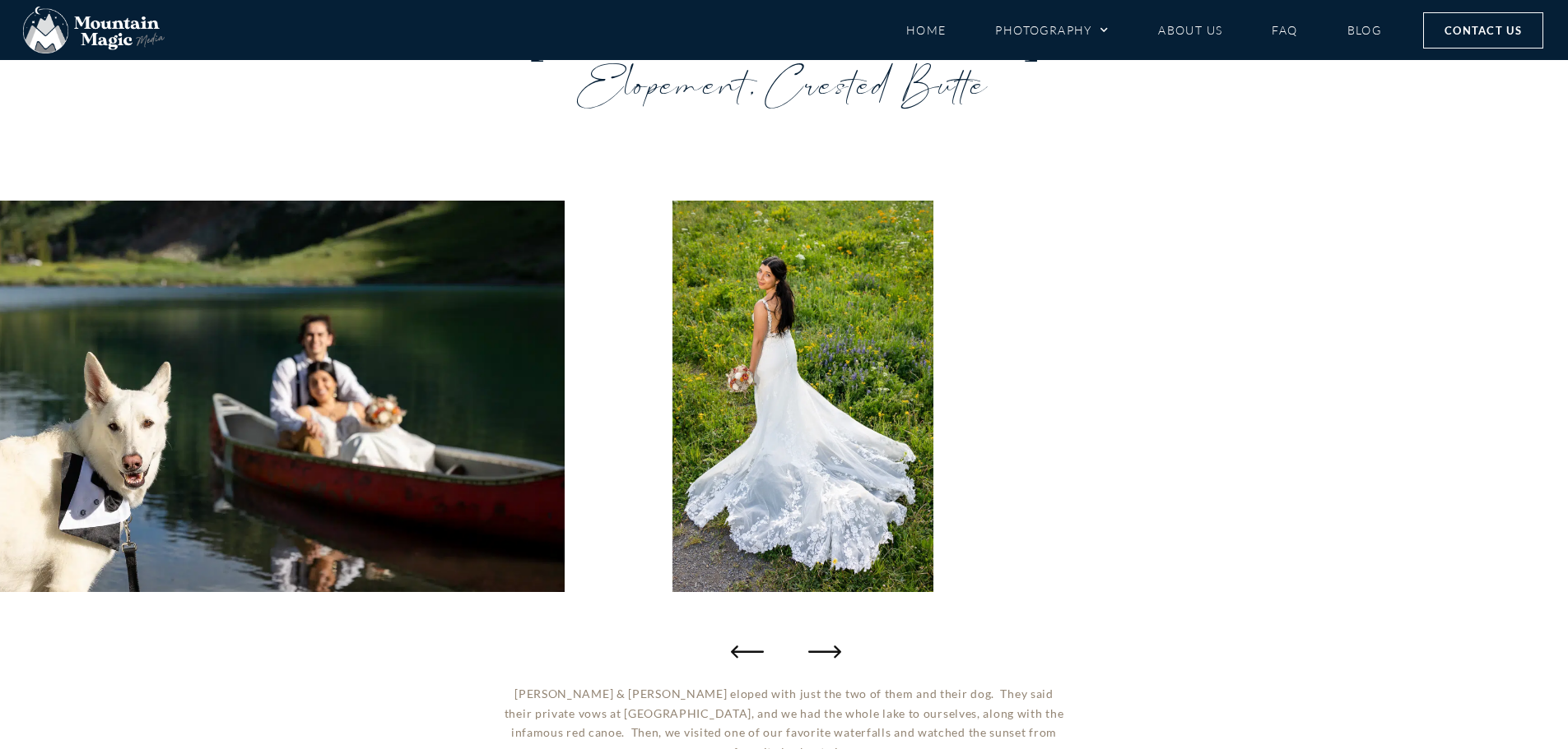
click at [823, 652] on icon "Next slide" at bounding box center [825, 651] width 33 height 12
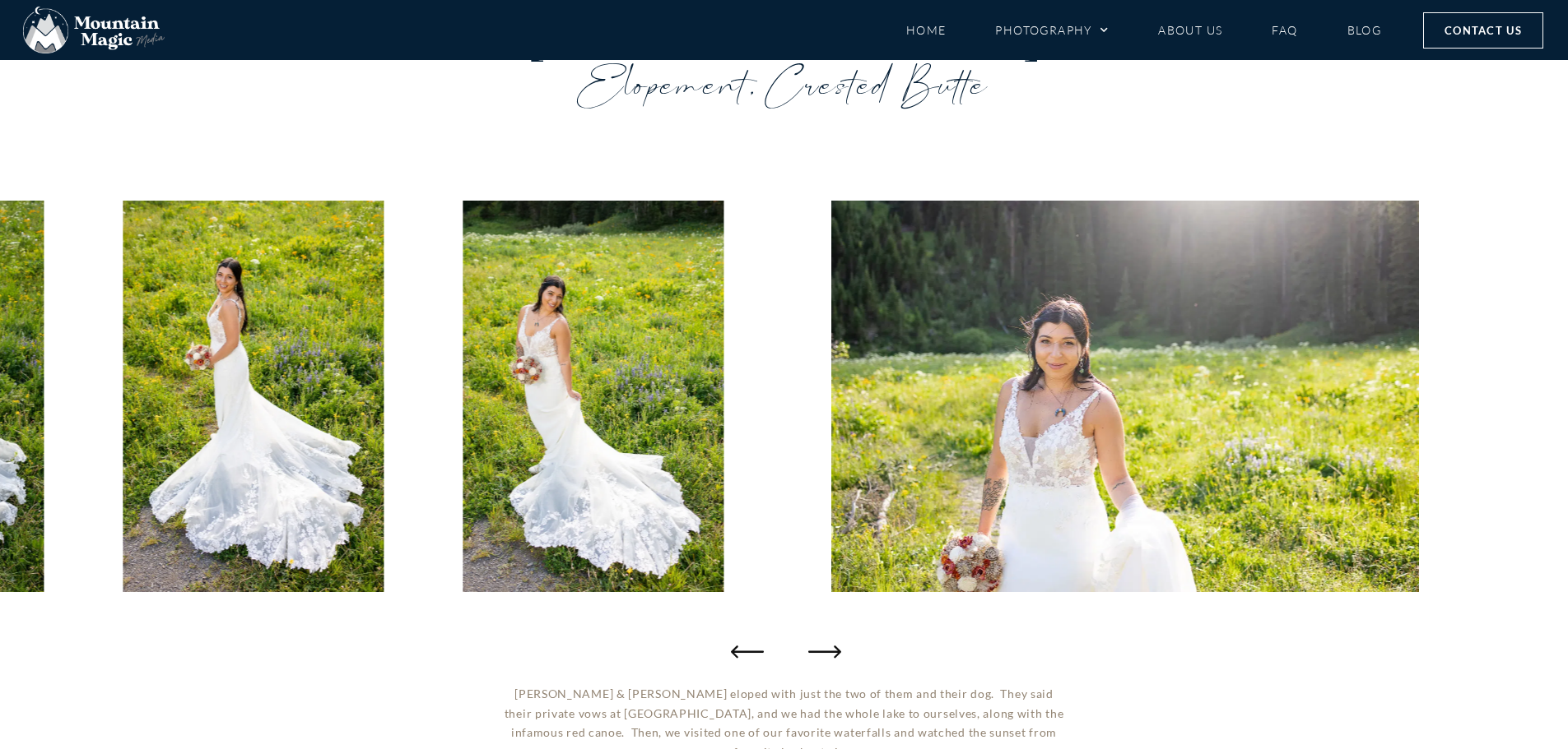
click at [824, 651] on icon "Next slide" at bounding box center [825, 651] width 33 height 12
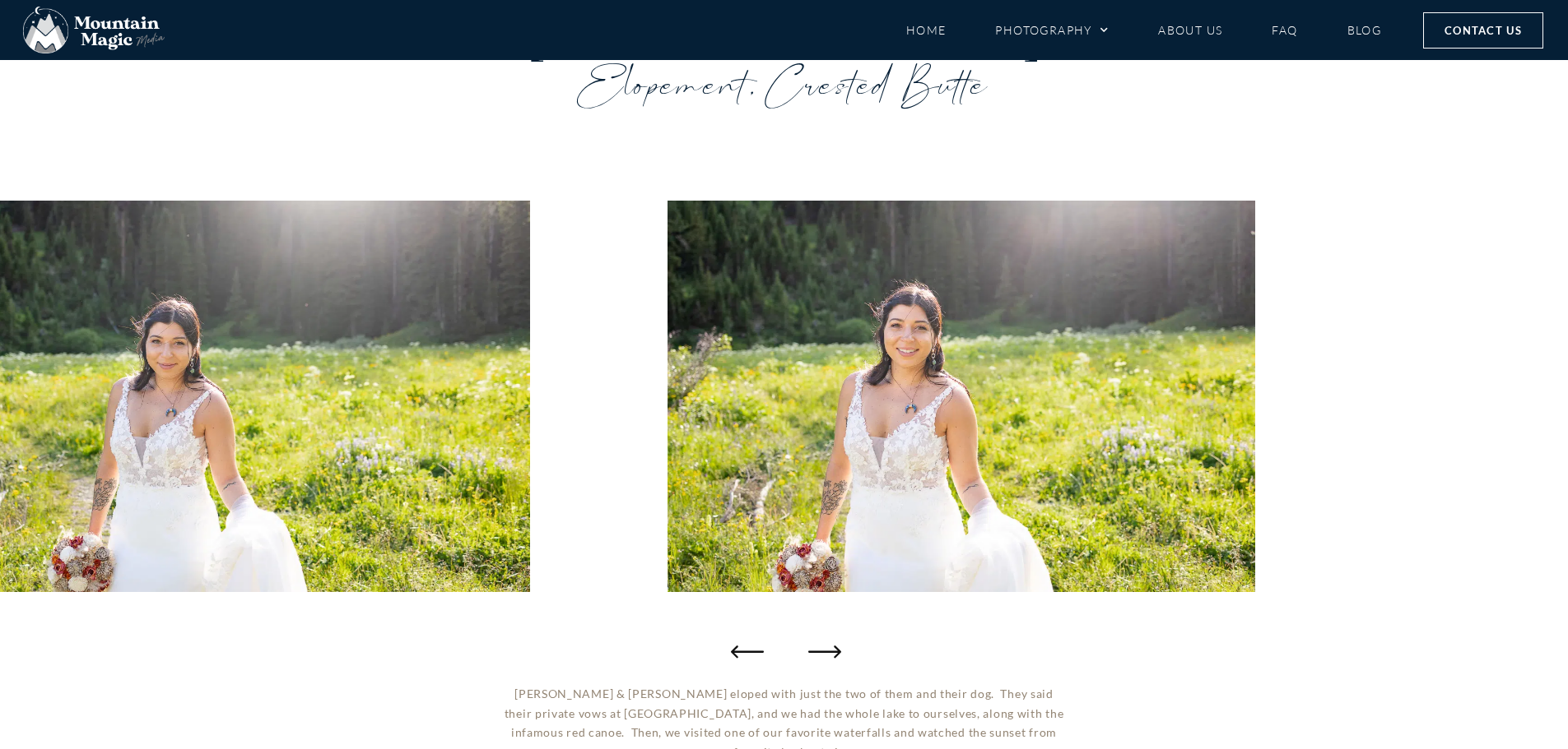
click at [824, 651] on icon "Next slide" at bounding box center [825, 651] width 33 height 12
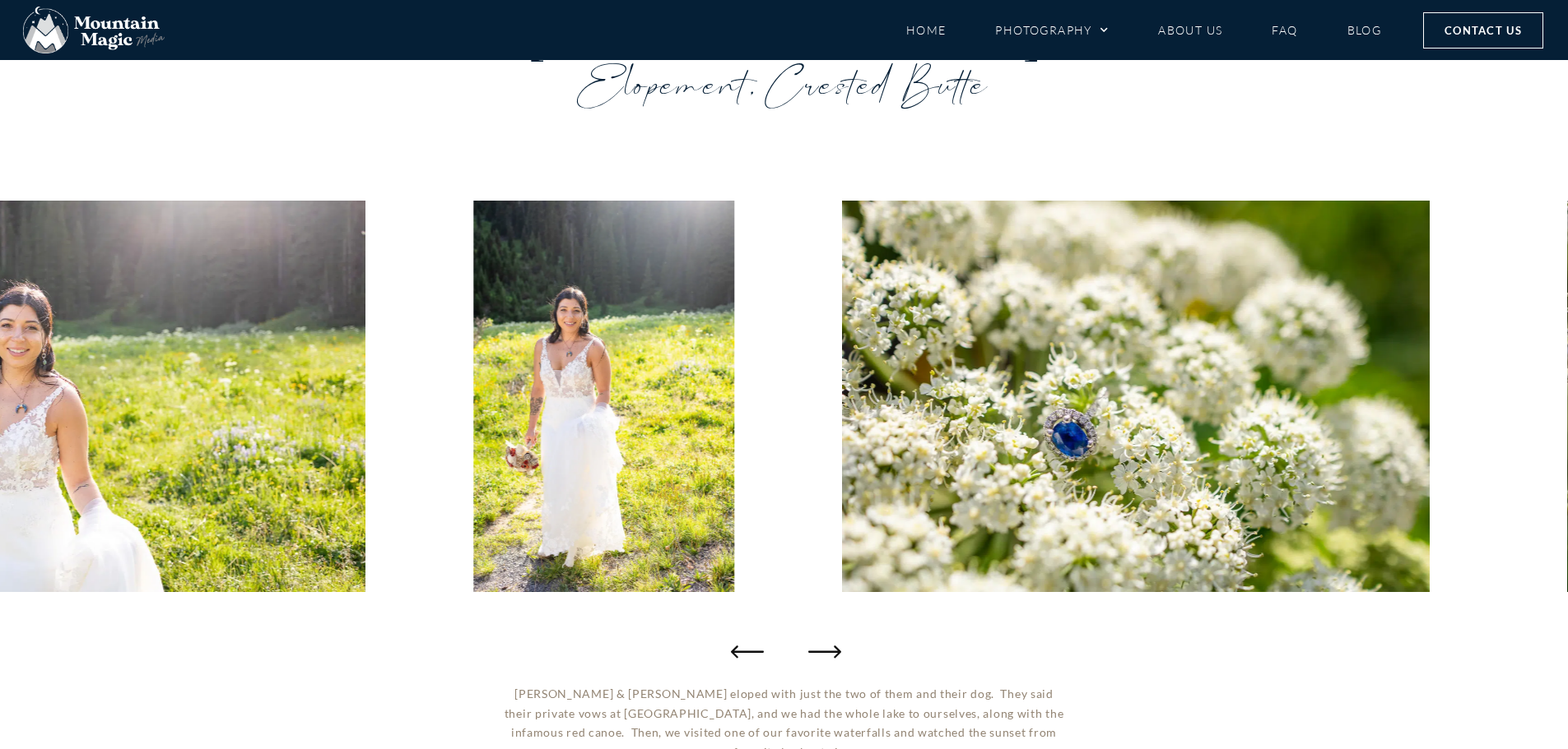
click at [824, 651] on icon "Next slide" at bounding box center [825, 651] width 33 height 12
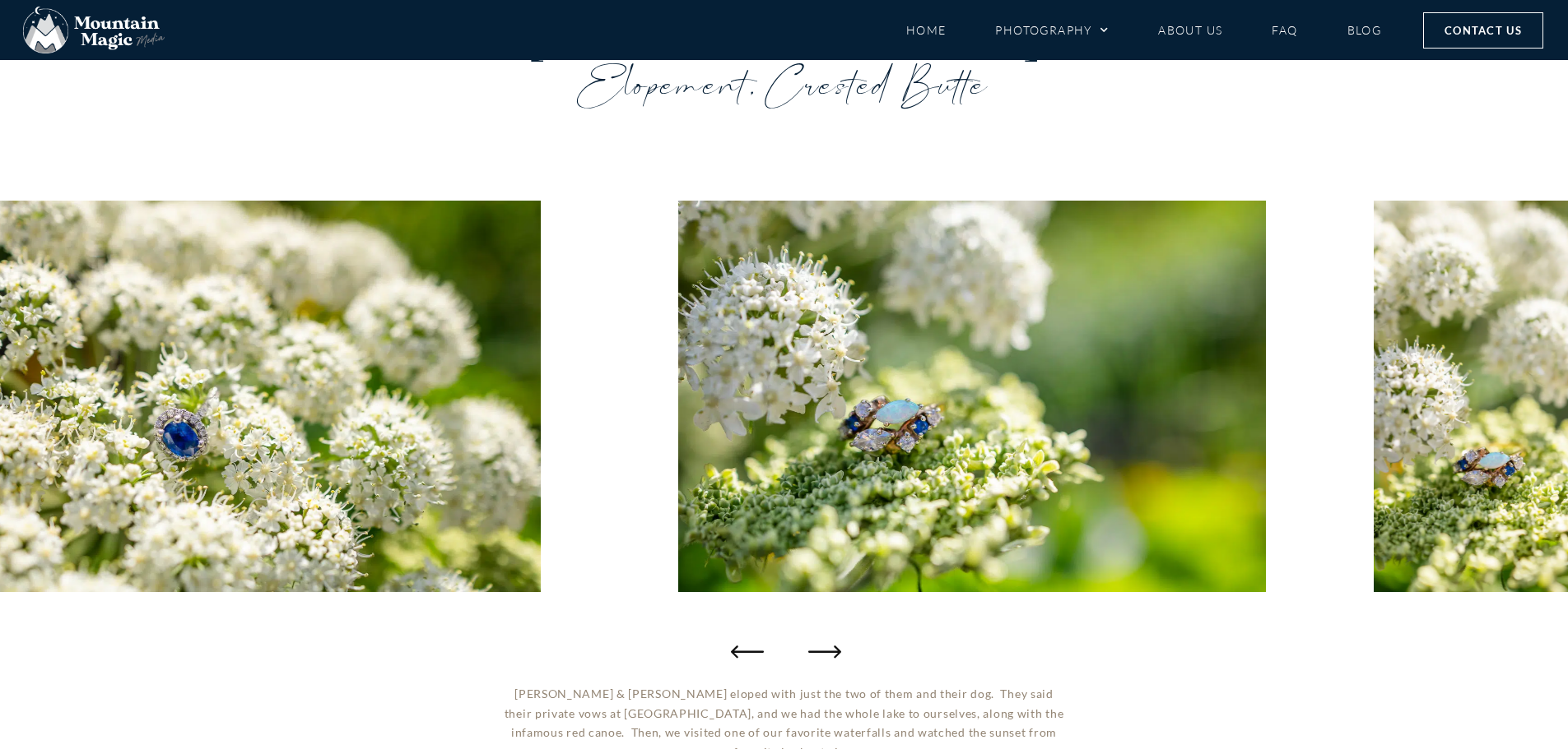
click at [824, 651] on icon "Next slide" at bounding box center [825, 651] width 33 height 12
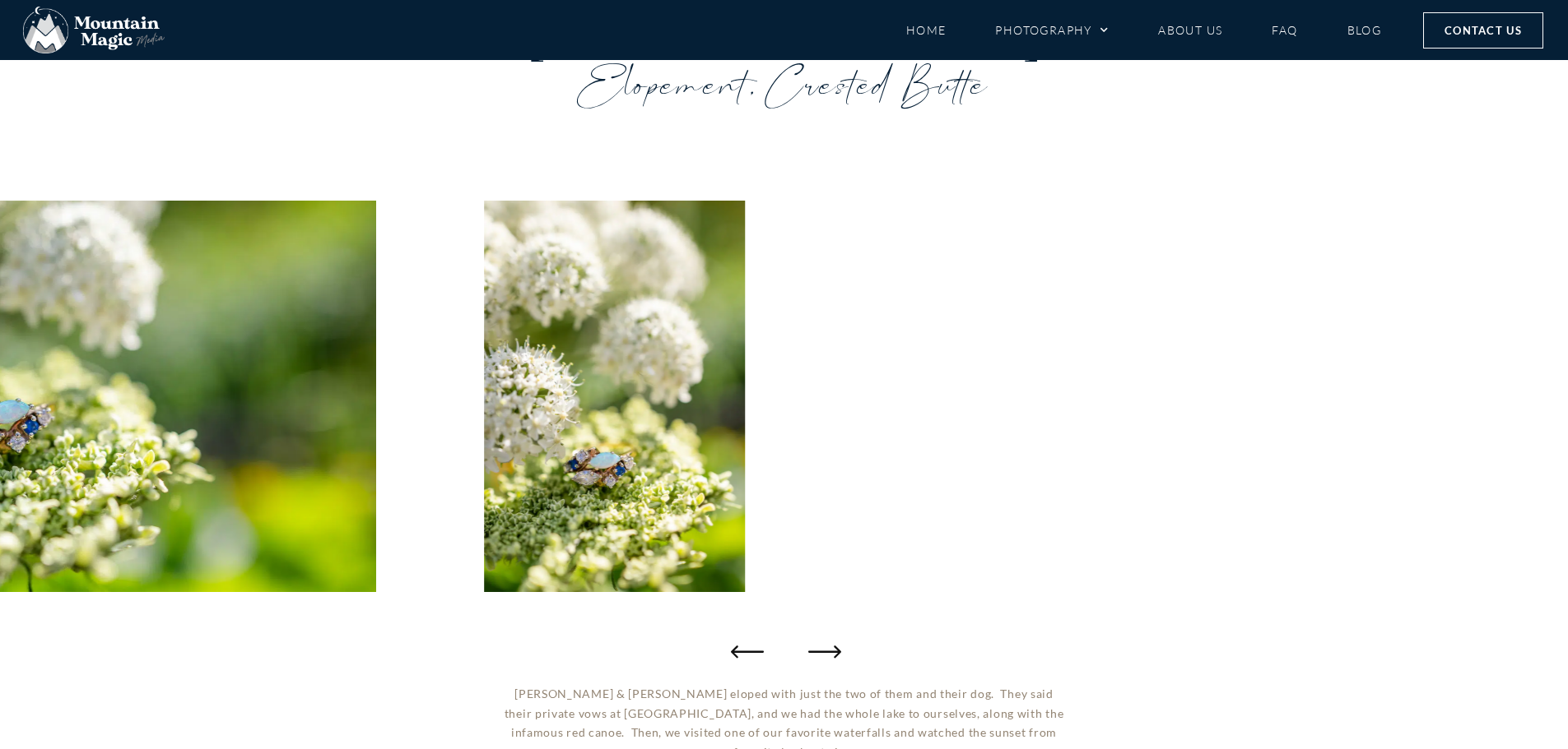
click at [824, 651] on icon "Next slide" at bounding box center [825, 651] width 33 height 12
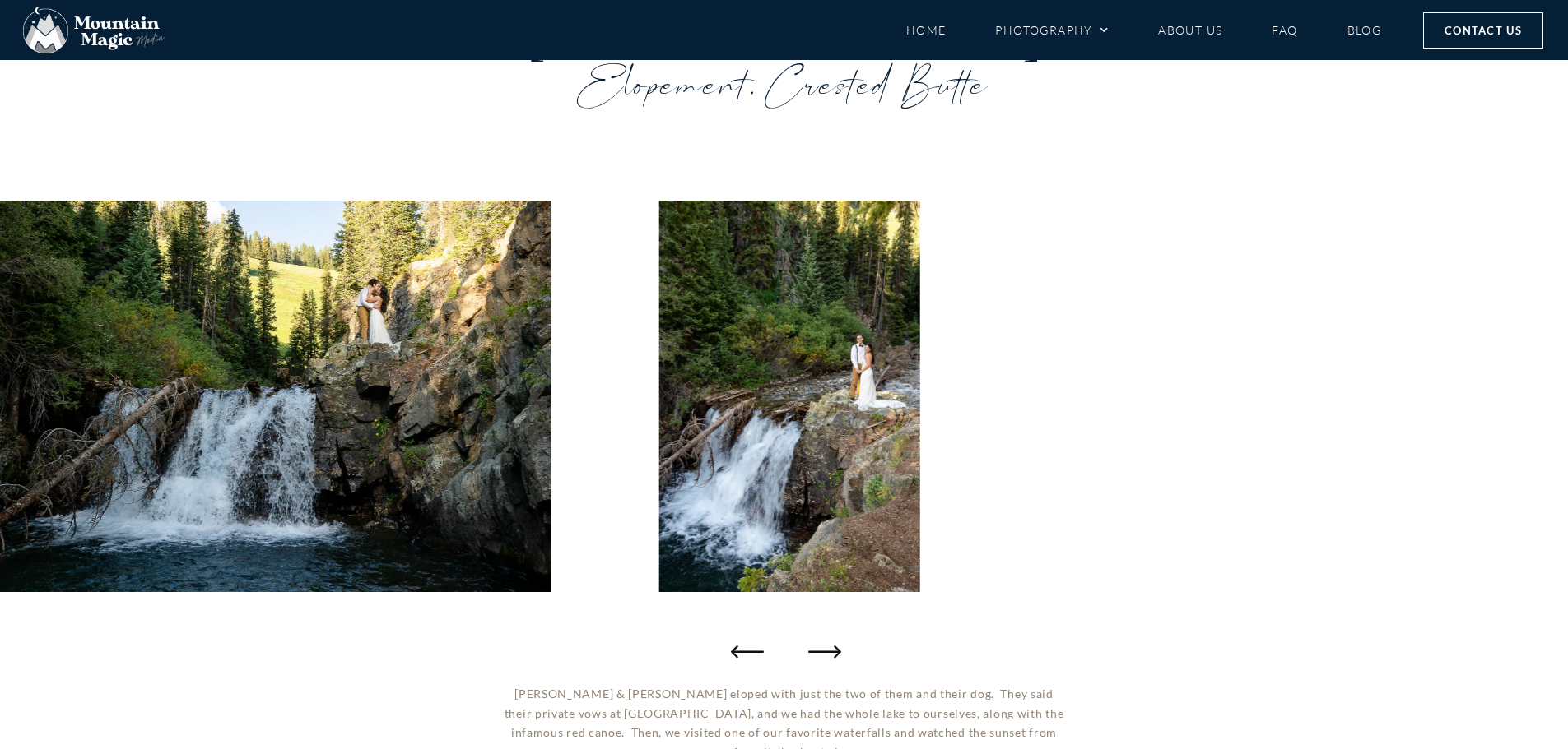
click at [824, 651] on icon "Next slide" at bounding box center [825, 651] width 33 height 12
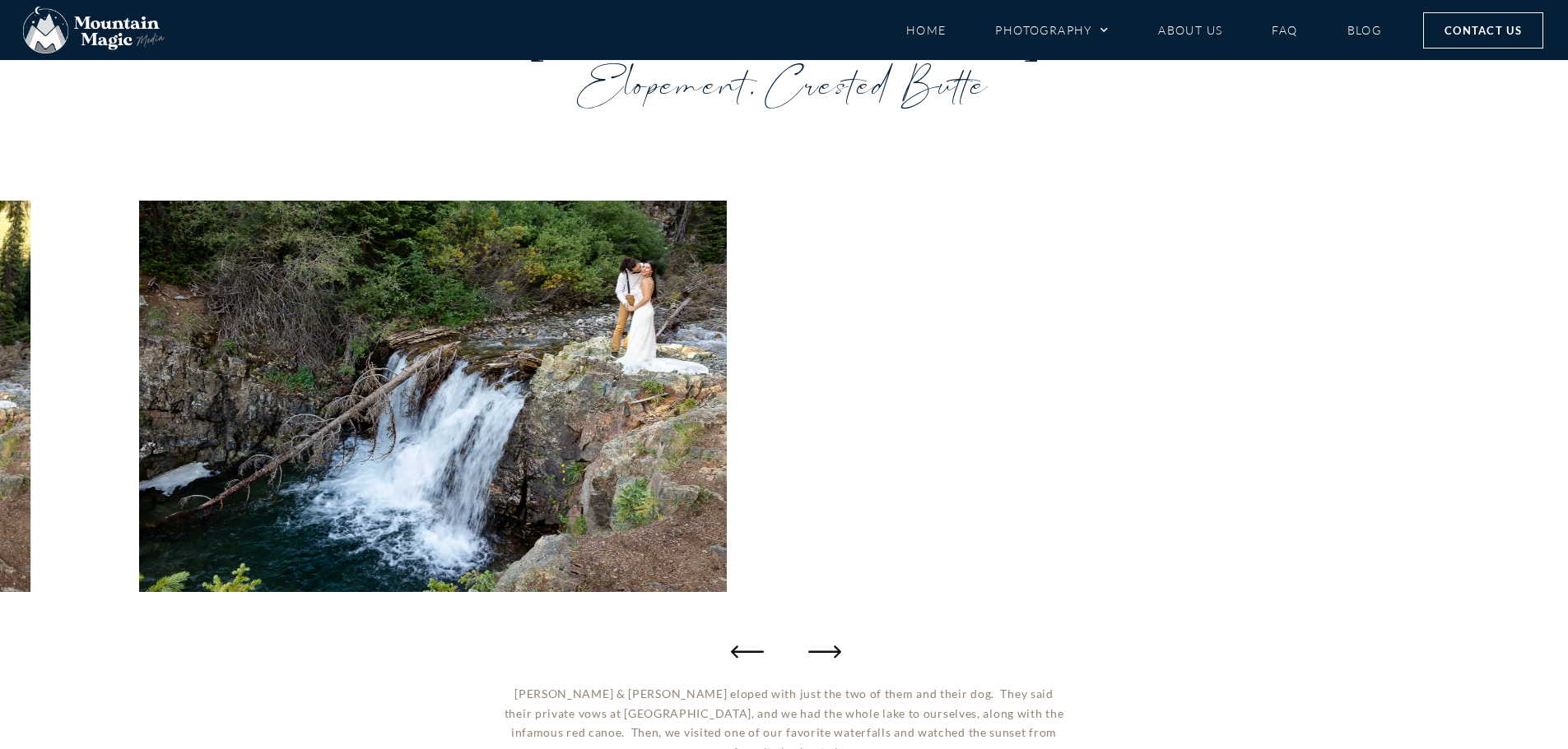
click at [824, 651] on icon "Next slide" at bounding box center [825, 651] width 33 height 12
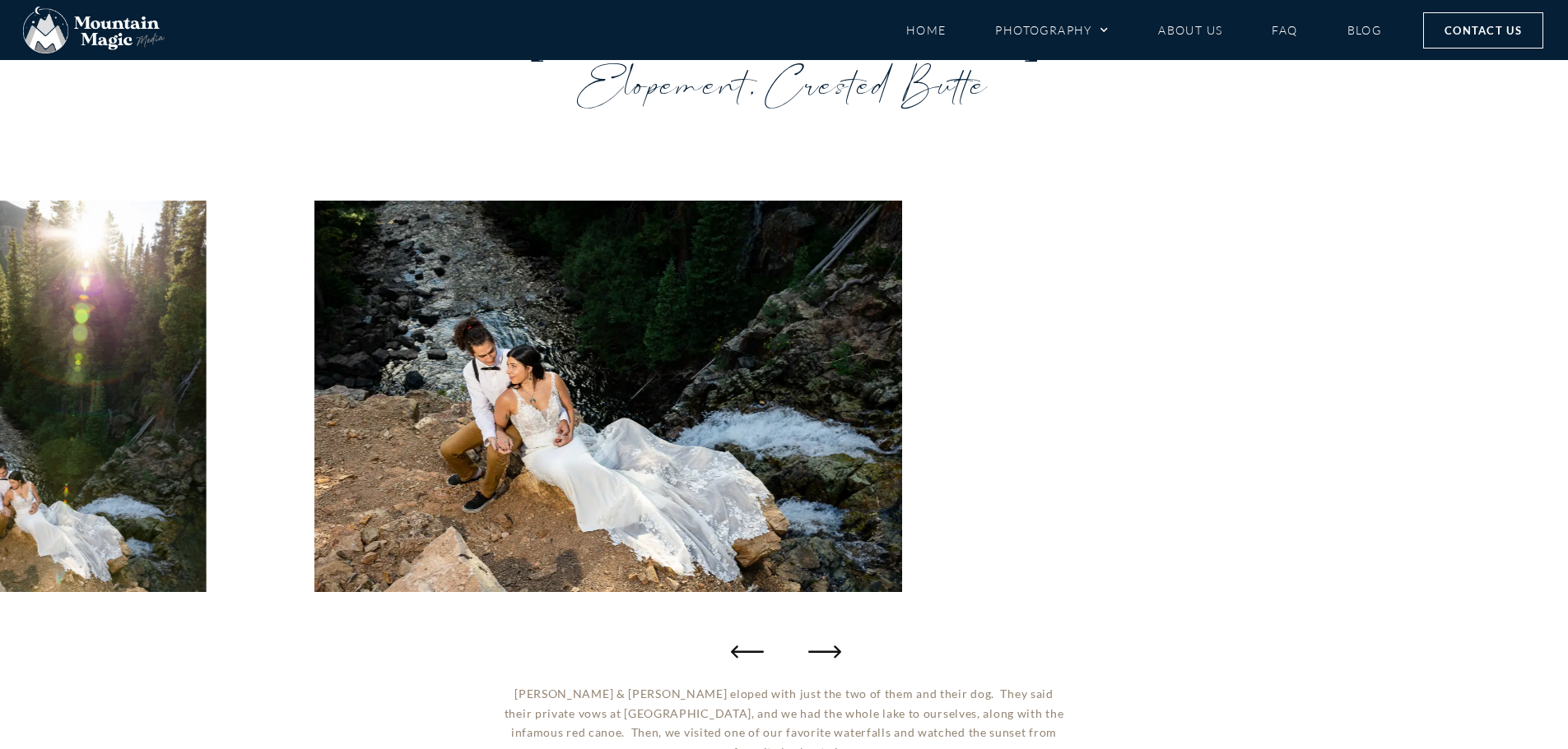
click at [824, 651] on icon "Next slide" at bounding box center [825, 651] width 33 height 12
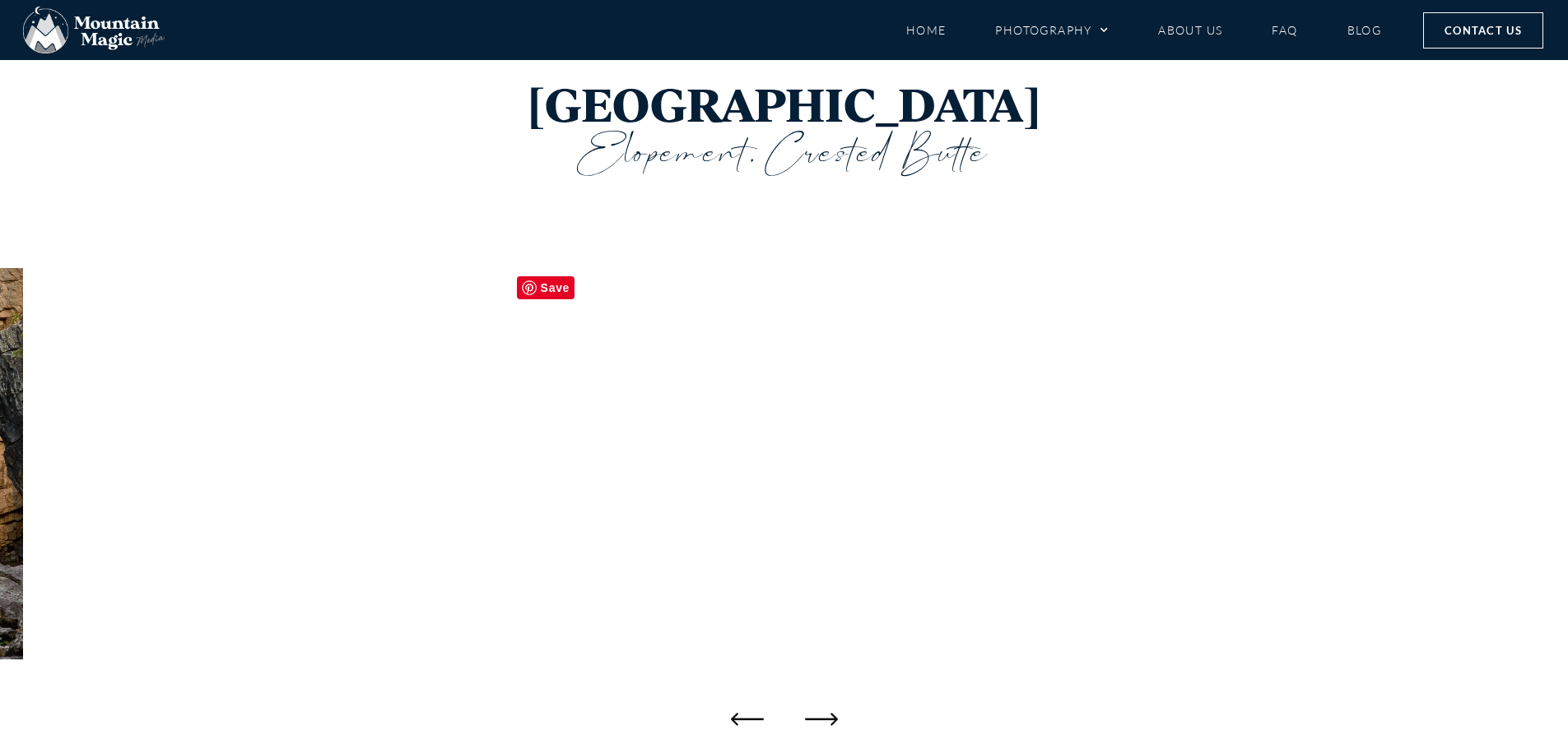
scroll to position [0, 0]
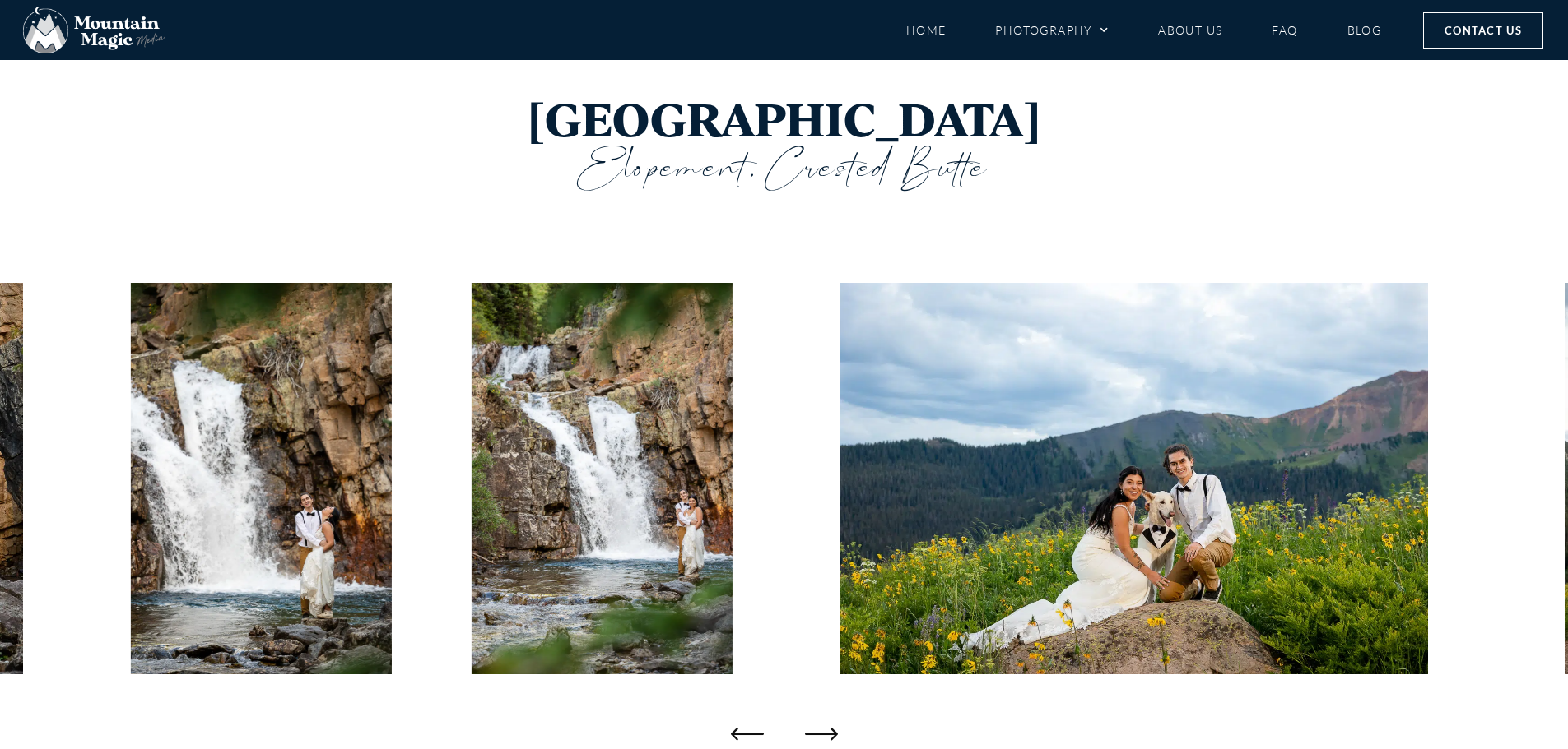
click at [918, 21] on link "Home" at bounding box center [926, 29] width 41 height 29
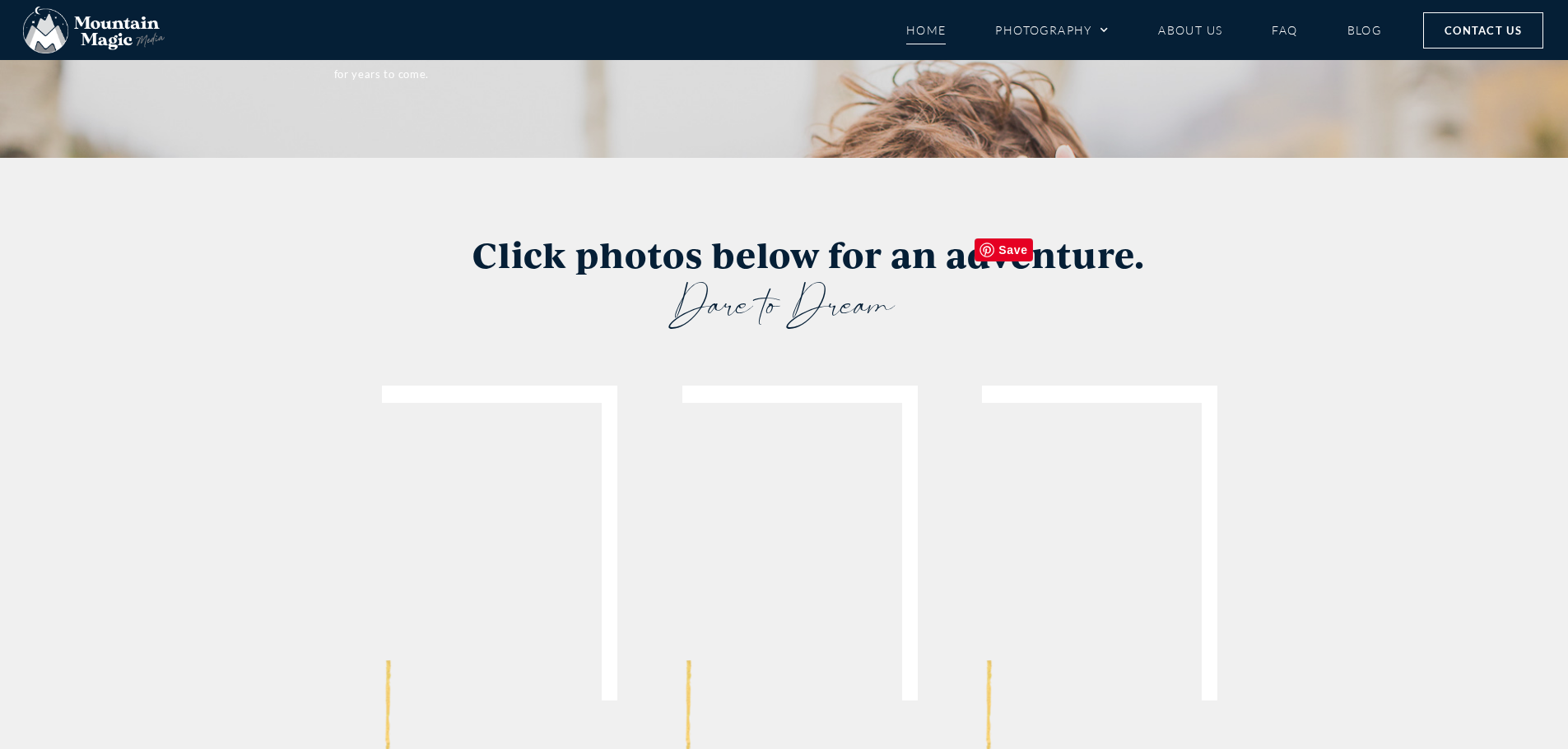
scroll to position [3619, 0]
